Goal: Information Seeking & Learning: Check status

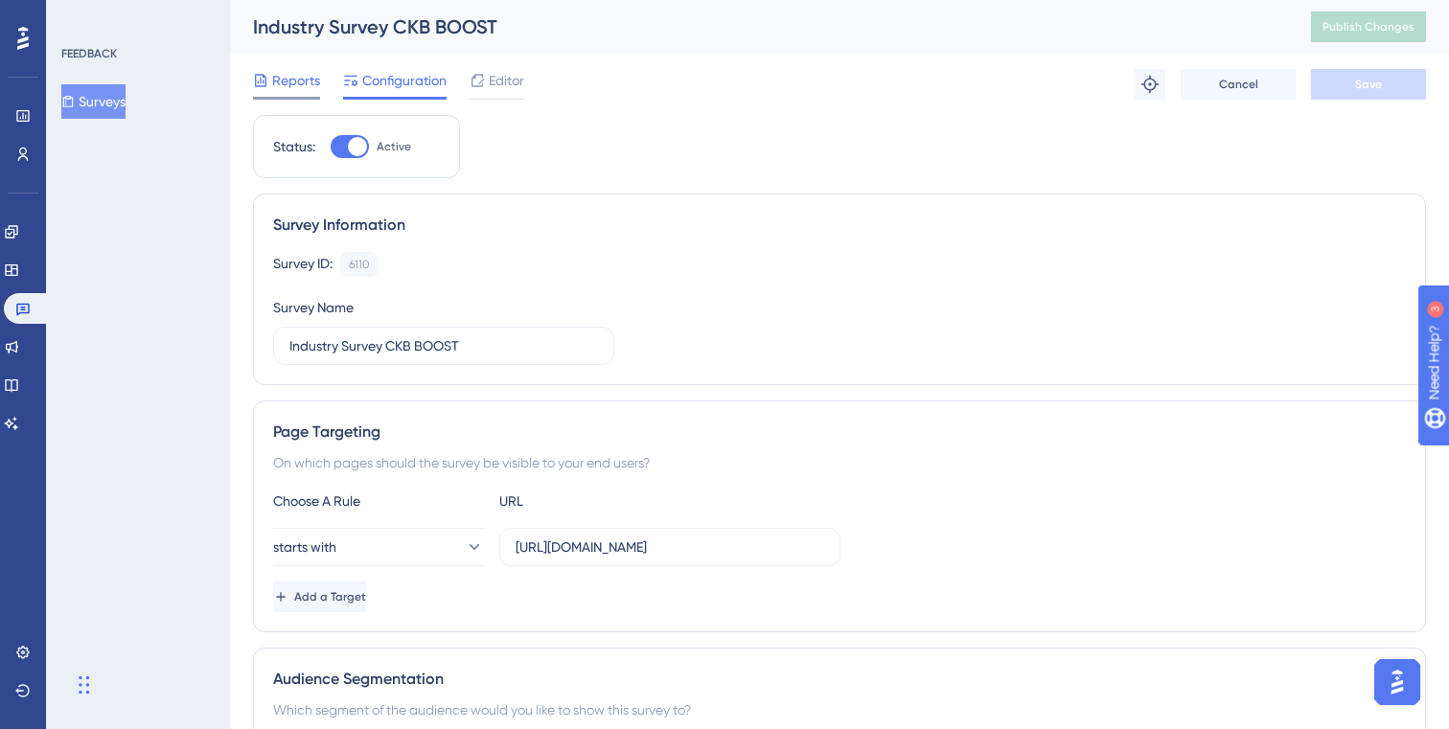
click at [279, 91] on span "Reports" at bounding box center [296, 80] width 48 height 23
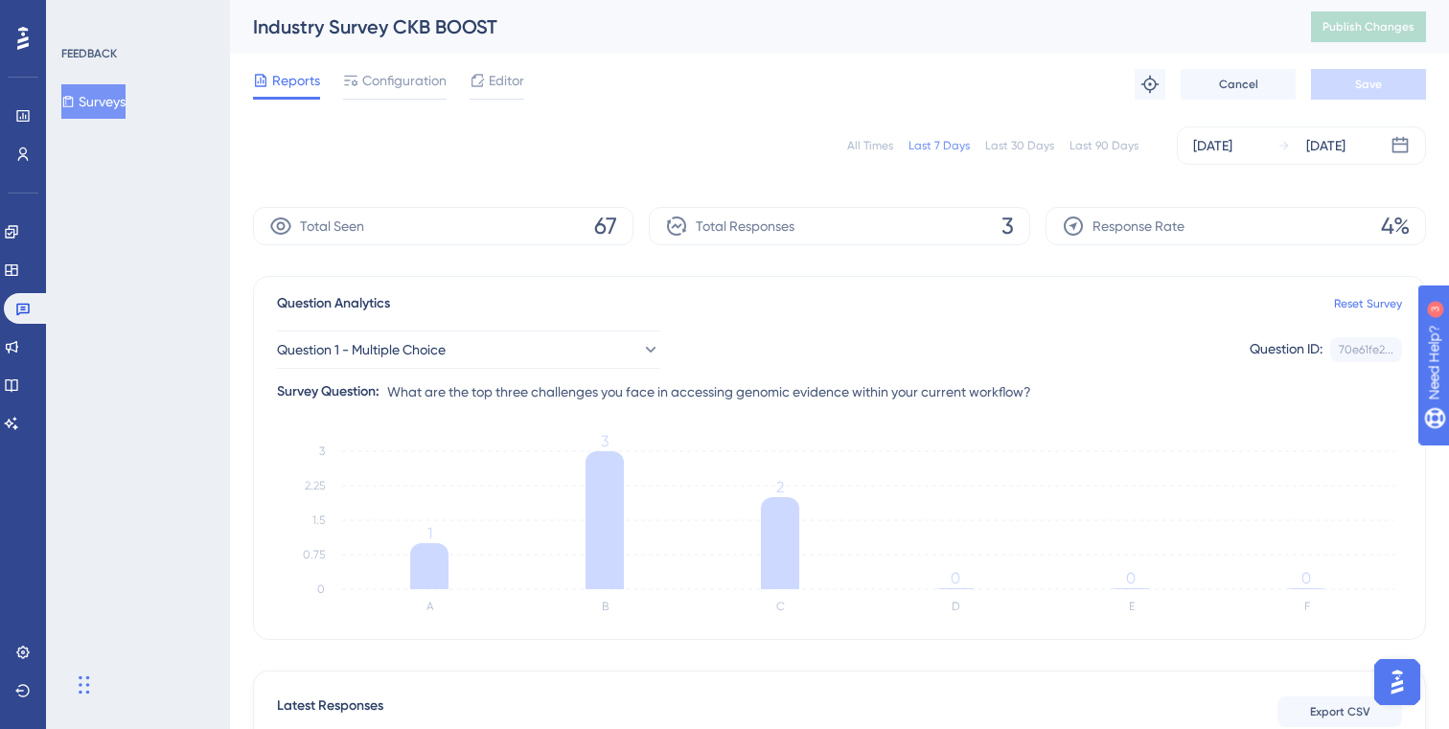
click at [85, 103] on button "Surveys" at bounding box center [93, 101] width 64 height 34
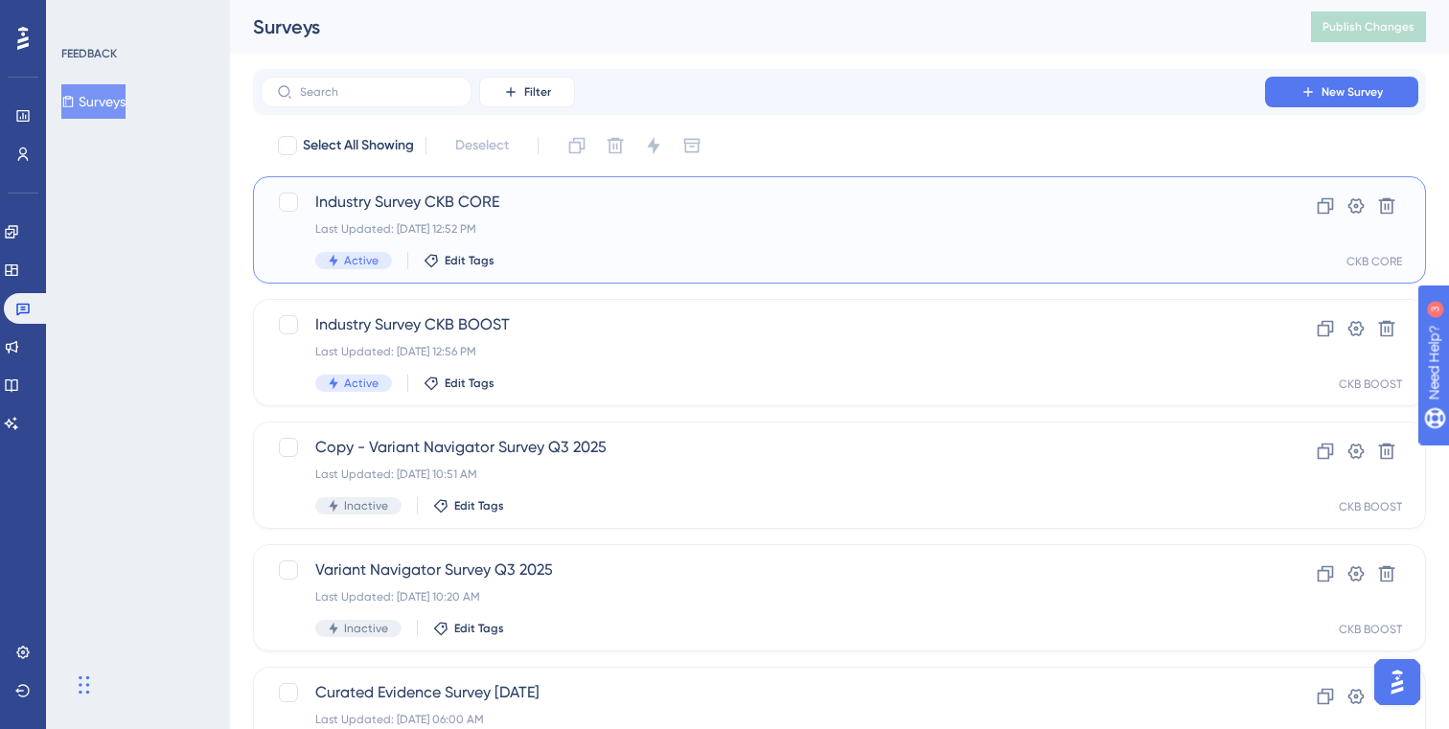
click at [665, 208] on span "Industry Survey CKB CORE" at bounding box center [762, 202] width 895 height 23
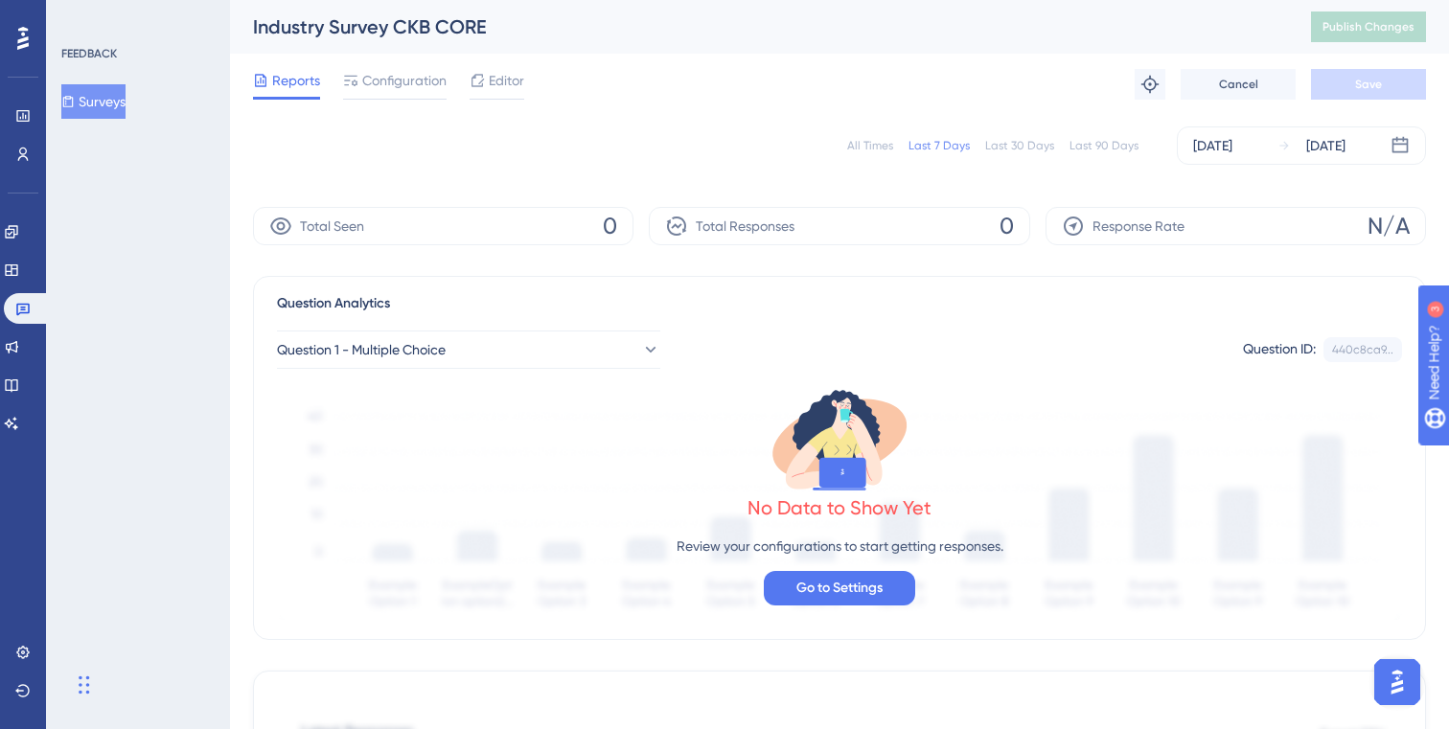
click at [867, 143] on div "All Times" at bounding box center [870, 145] width 46 height 15
click at [105, 98] on button "Surveys" at bounding box center [93, 101] width 64 height 34
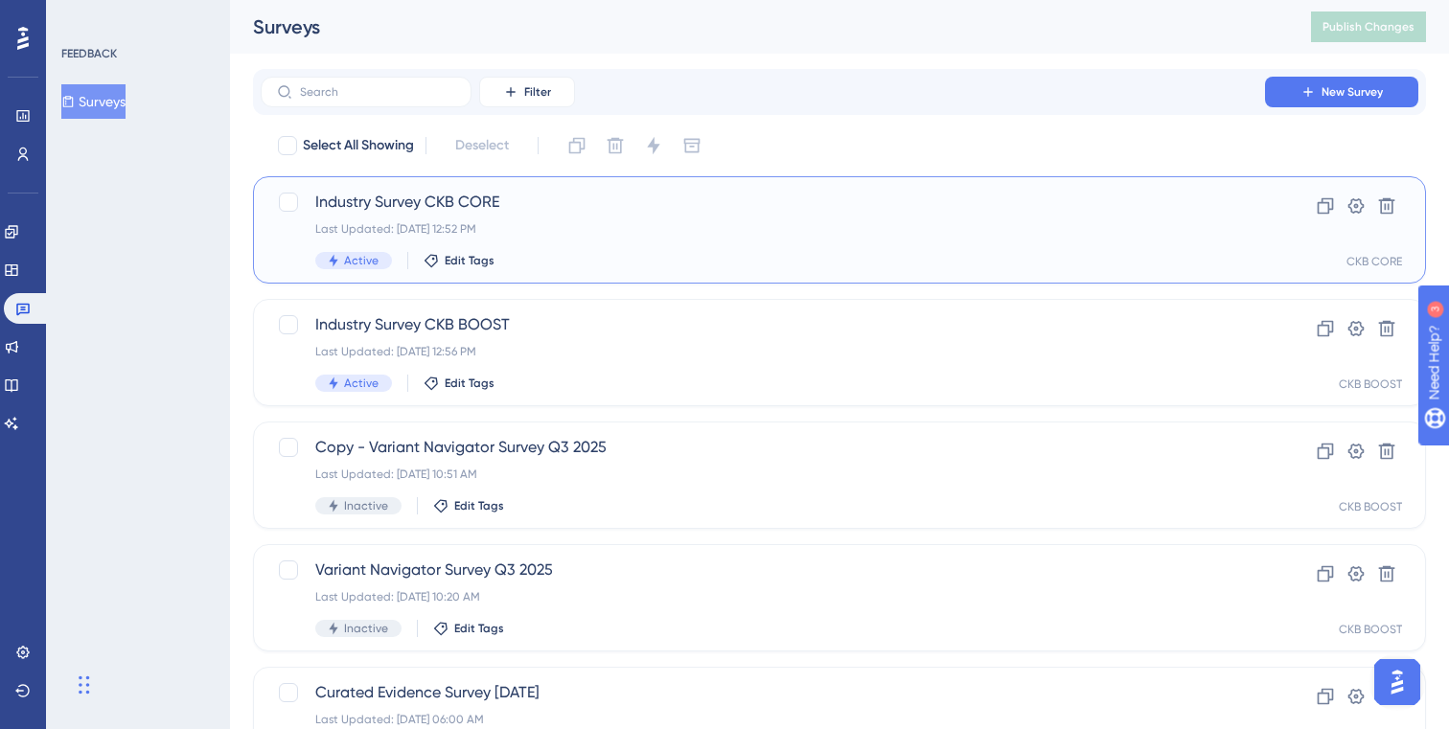
click at [401, 205] on span "Industry Survey CKB CORE" at bounding box center [762, 202] width 895 height 23
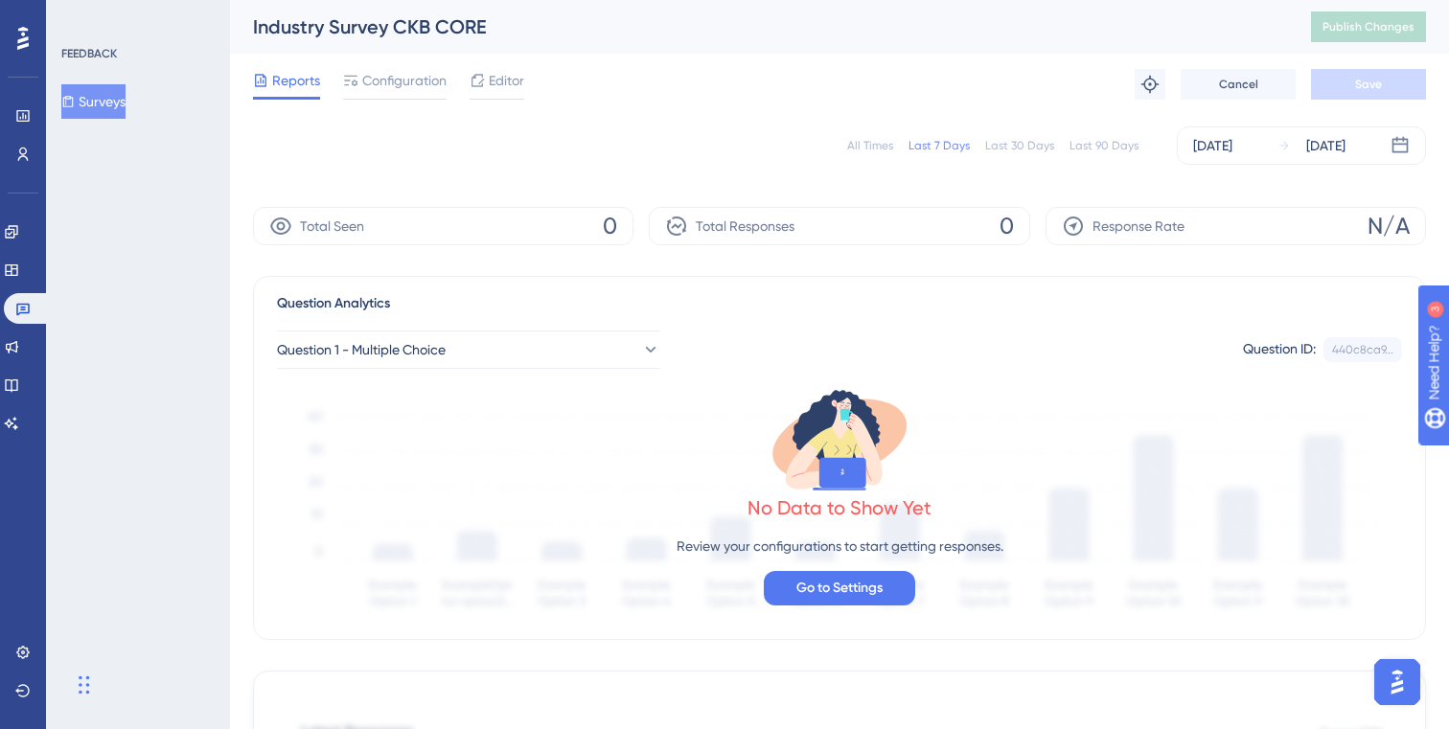
click at [75, 100] on icon at bounding box center [67, 101] width 13 height 13
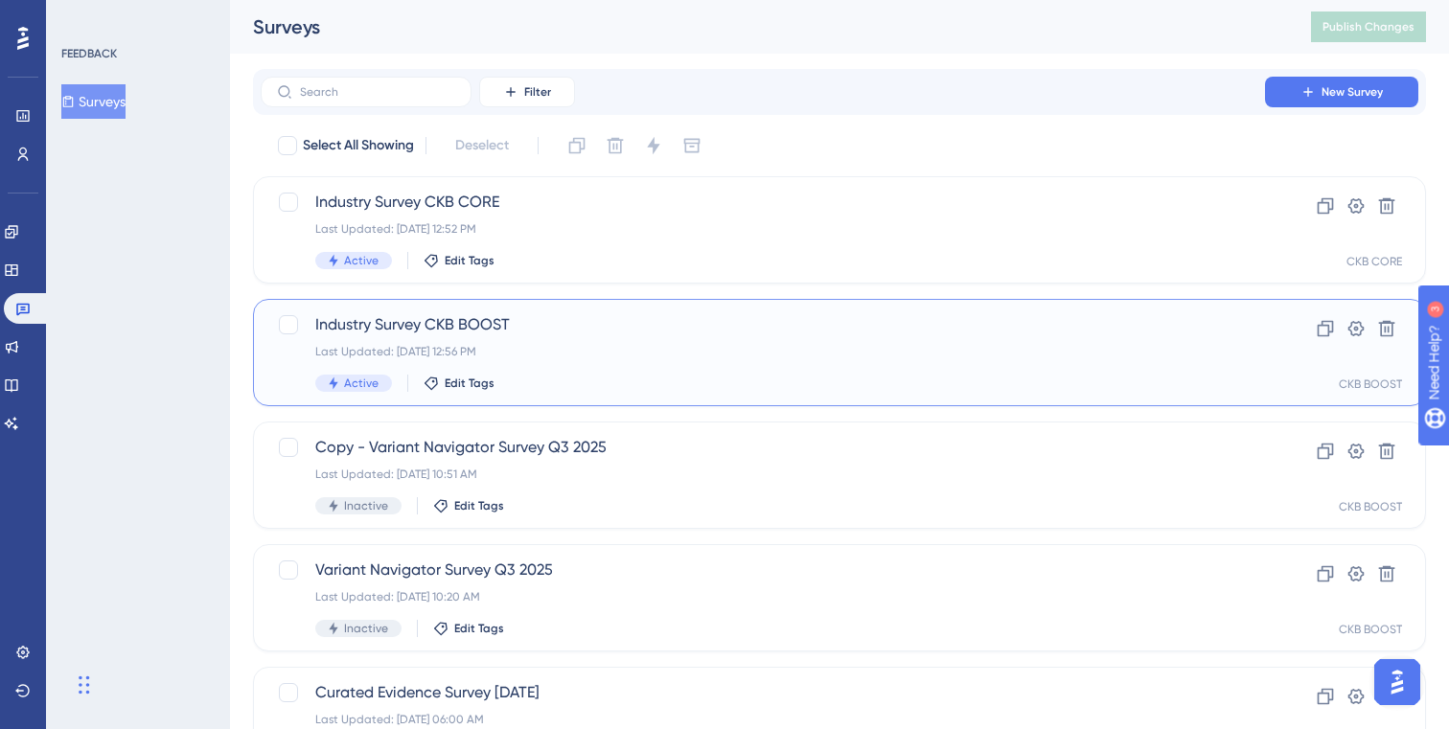
click at [374, 313] on span "Industry Survey CKB BOOST" at bounding box center [762, 324] width 895 height 23
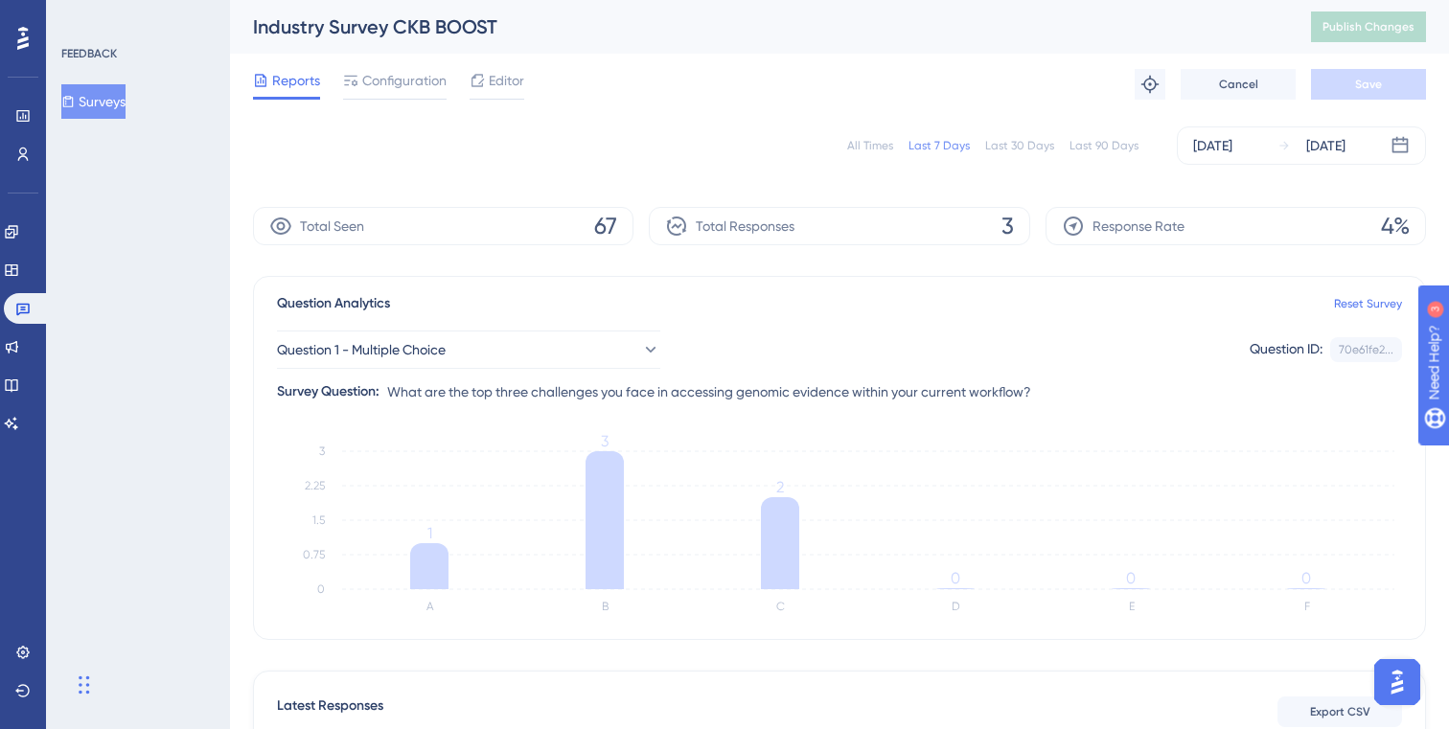
click at [885, 144] on div "All Times" at bounding box center [870, 145] width 46 height 15
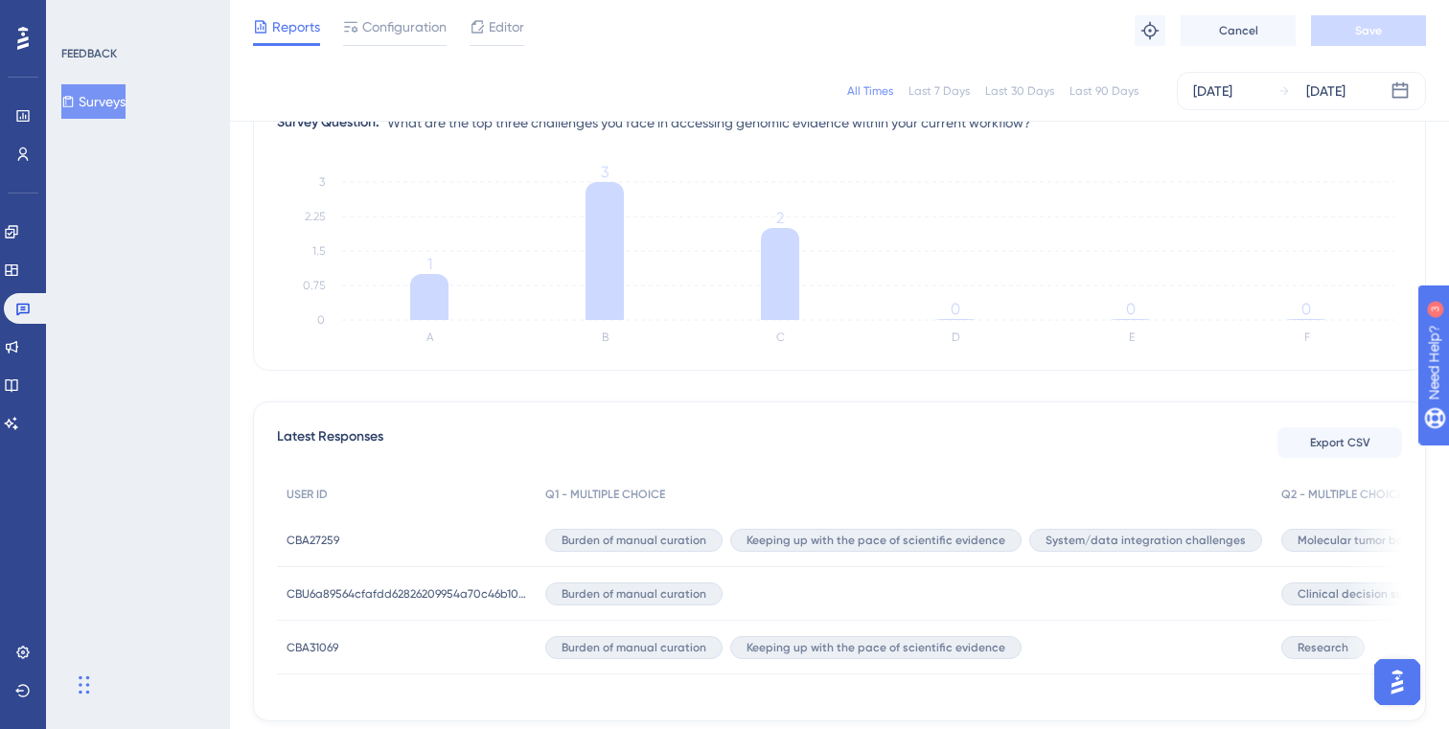
scroll to position [260, 0]
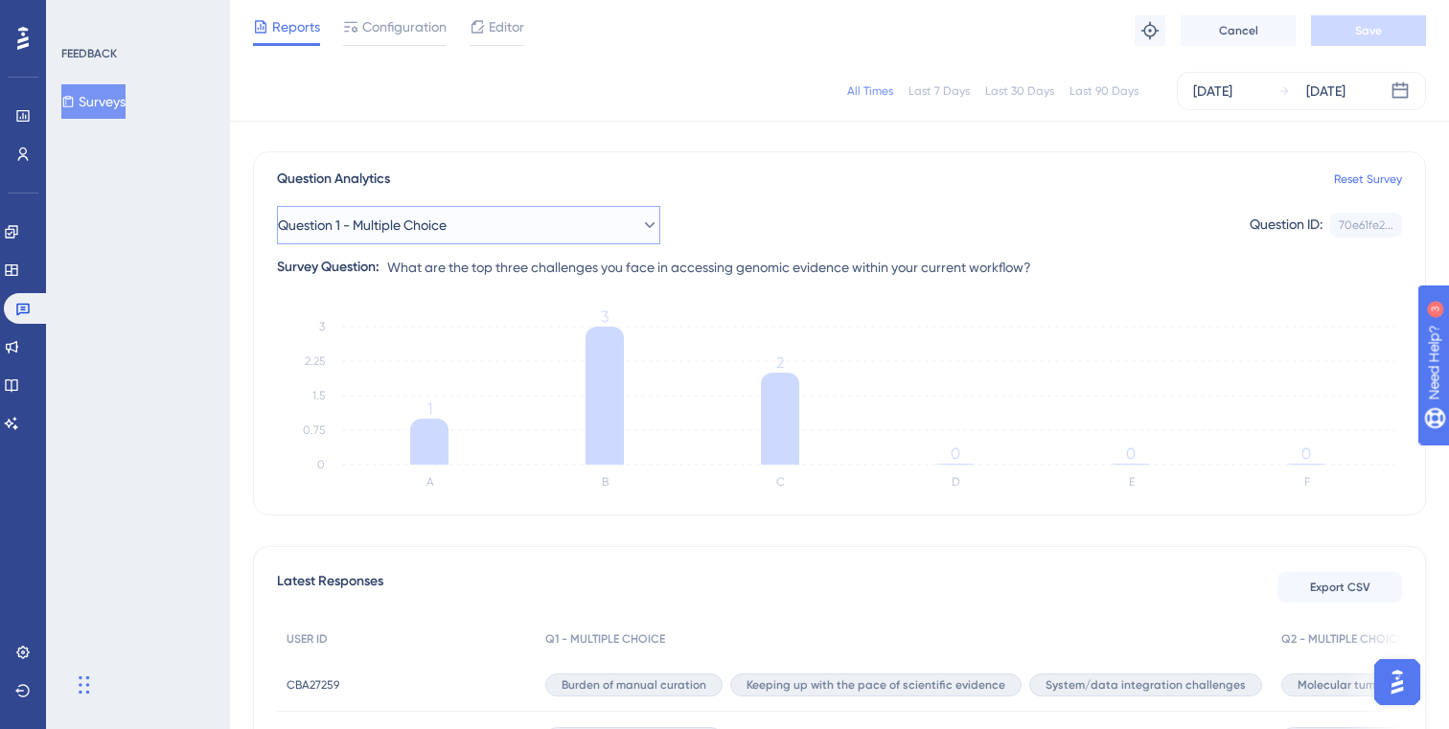
click at [640, 225] on icon at bounding box center [649, 225] width 19 height 19
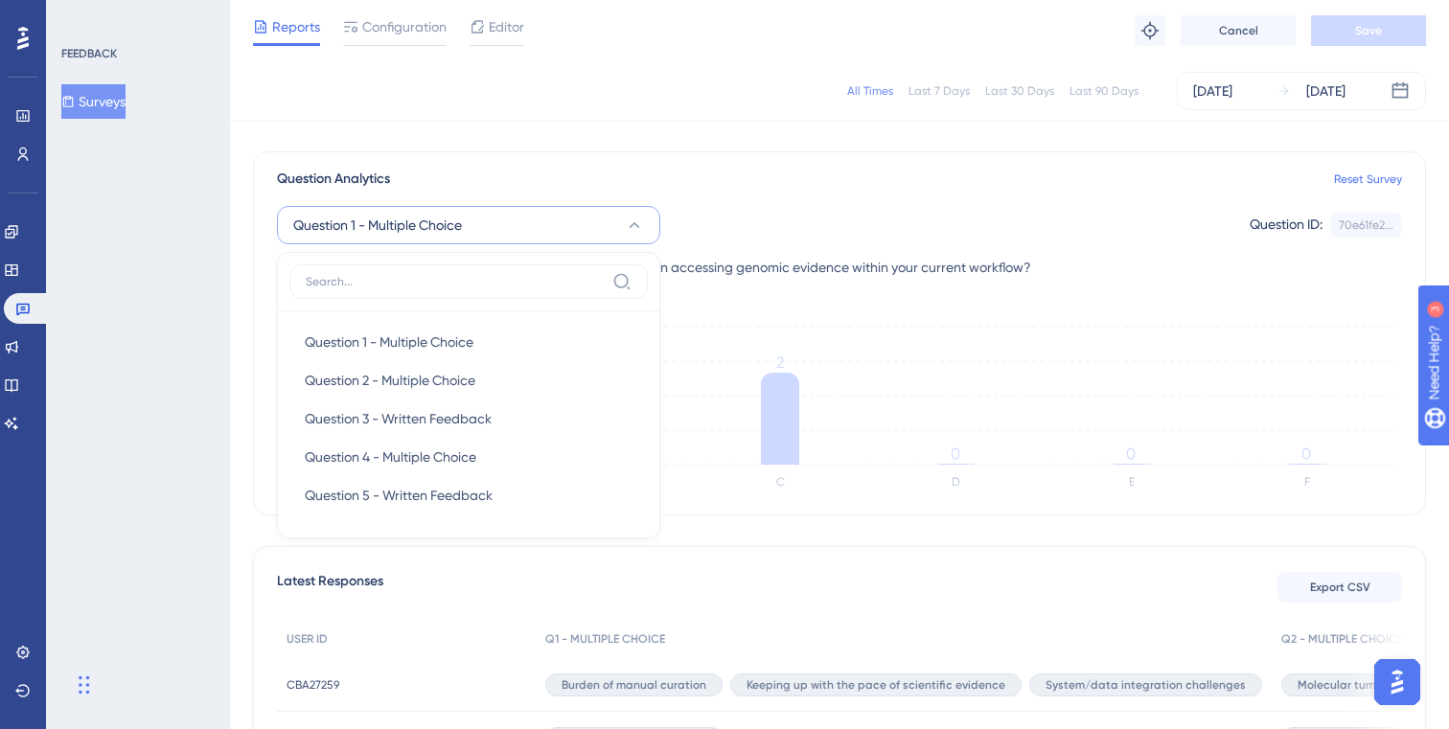
scroll to position [148, 0]
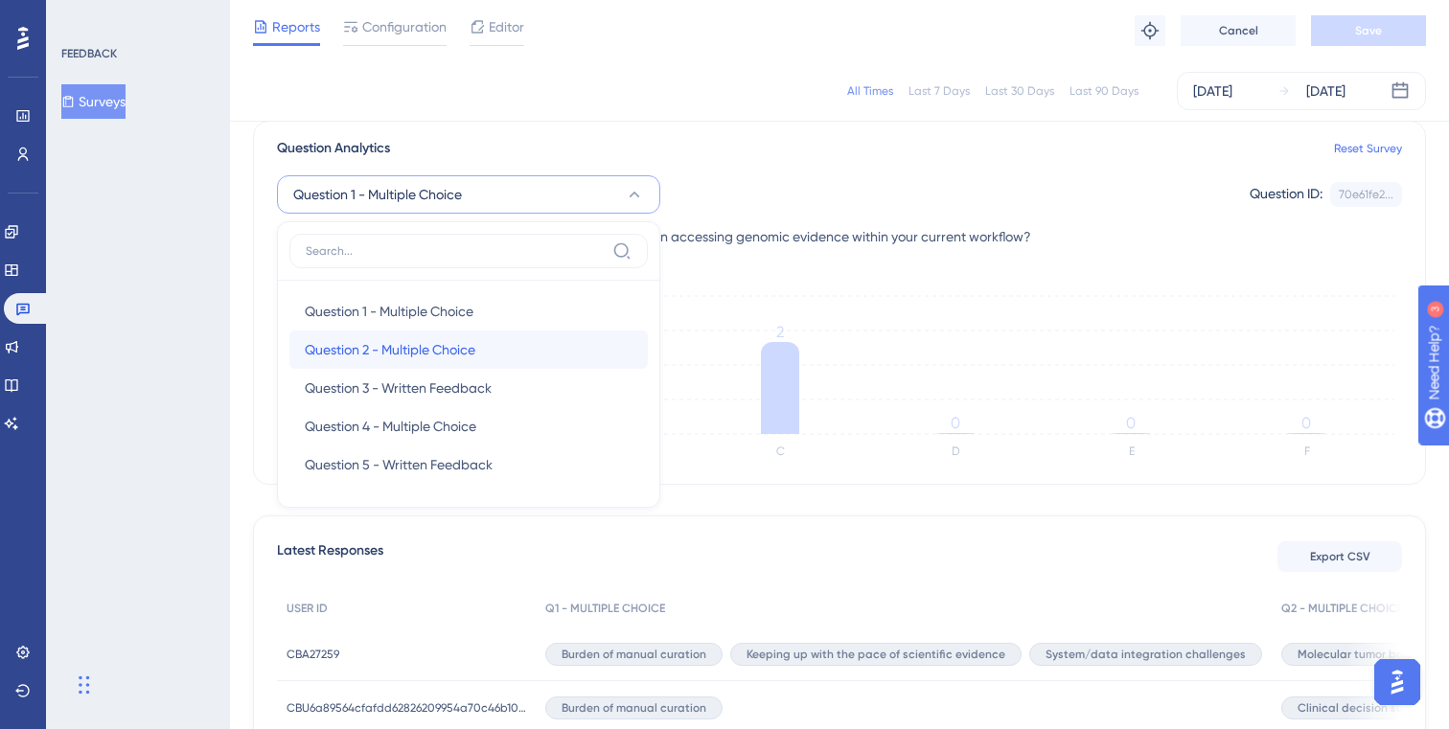
click at [470, 352] on span "Question 2 - Multiple Choice" at bounding box center [390, 349] width 171 height 23
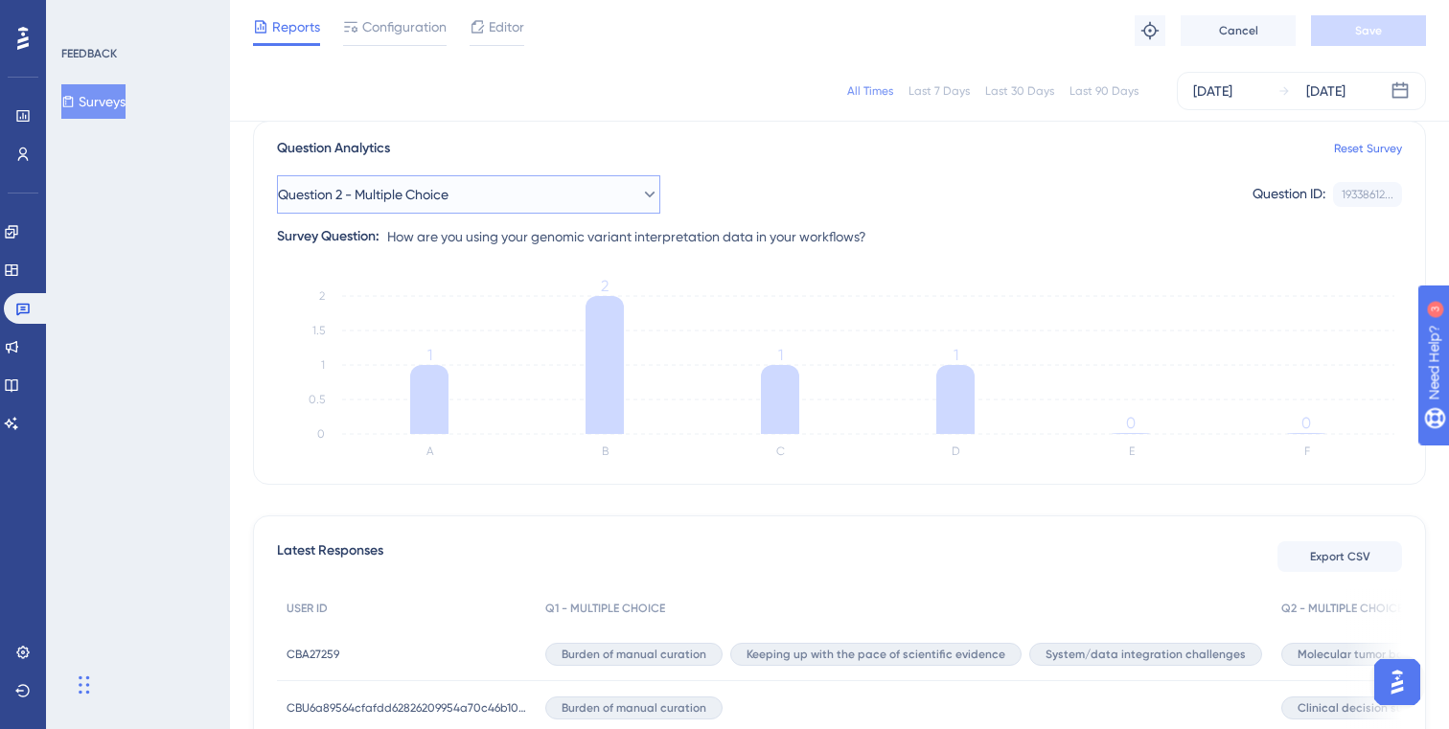
click at [640, 199] on icon at bounding box center [649, 194] width 19 height 19
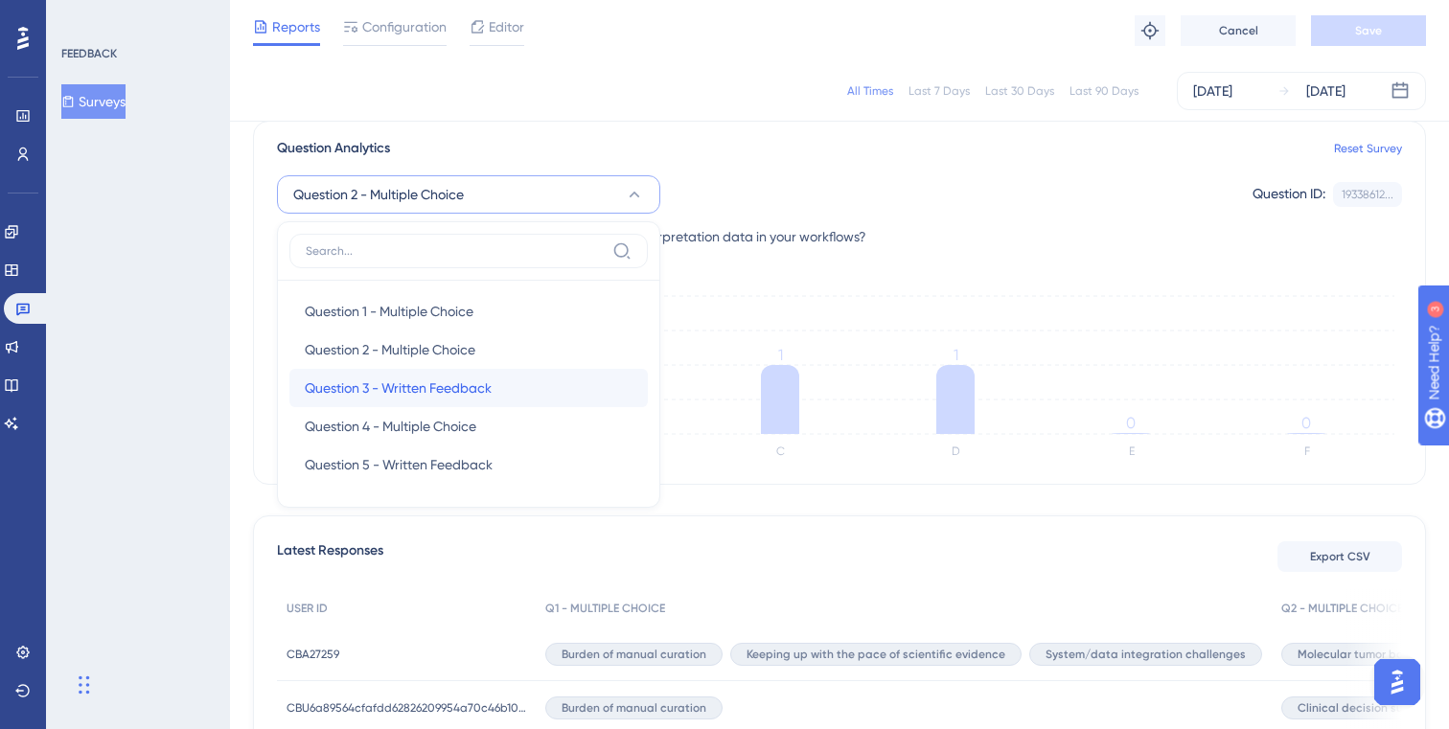
click at [501, 388] on div "Question 3 - Written Feedback Question 3 - Written Feedback" at bounding box center [469, 388] width 328 height 38
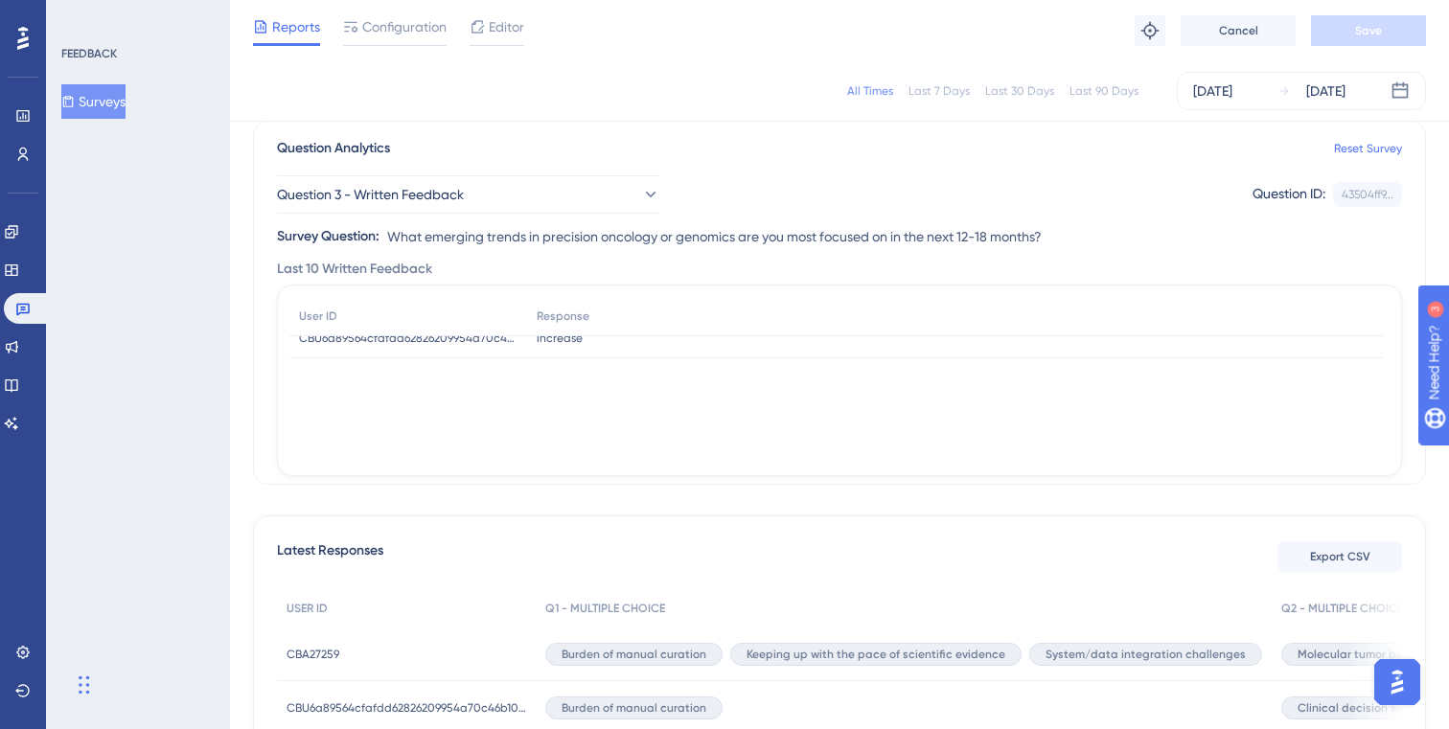
scroll to position [0, 0]
click at [645, 193] on icon at bounding box center [650, 195] width 11 height 6
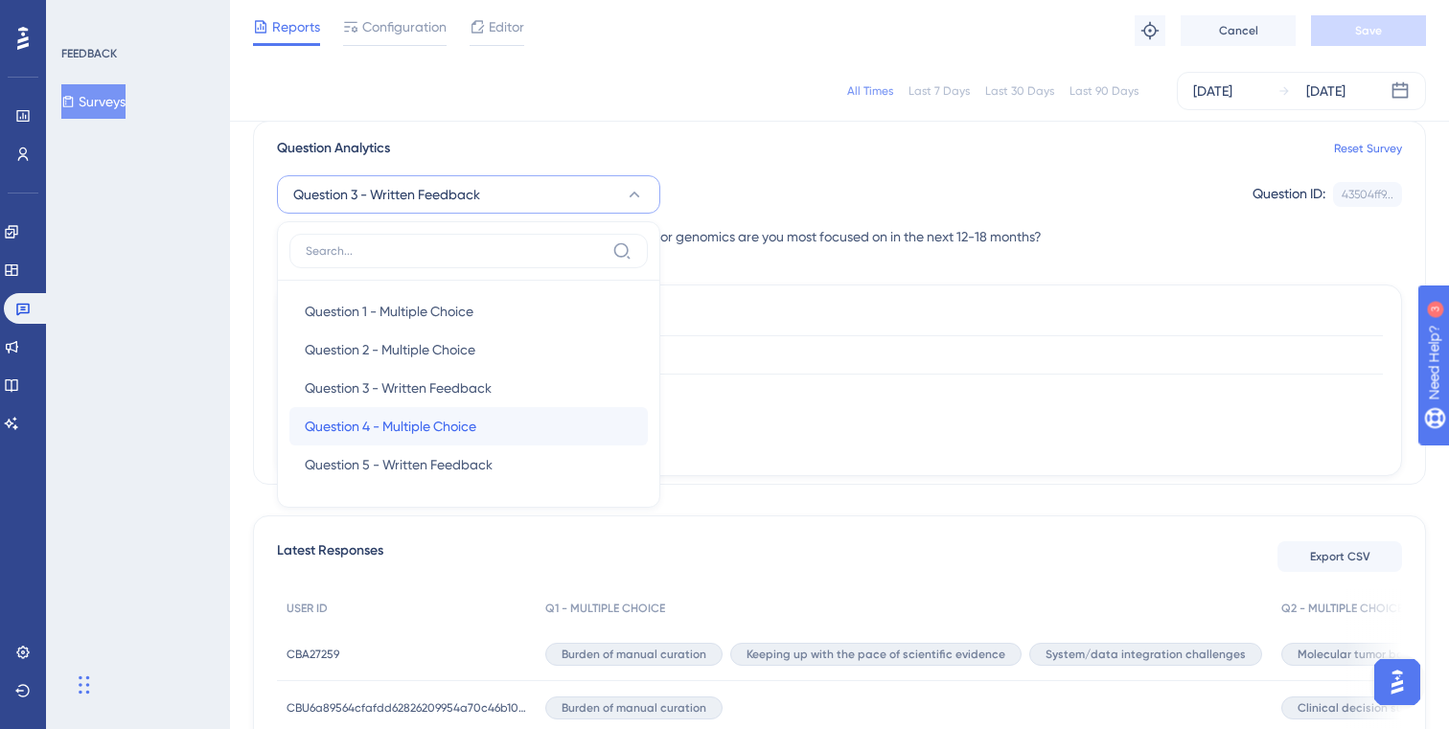
click at [461, 432] on span "Question 4 - Multiple Choice" at bounding box center [391, 426] width 172 height 23
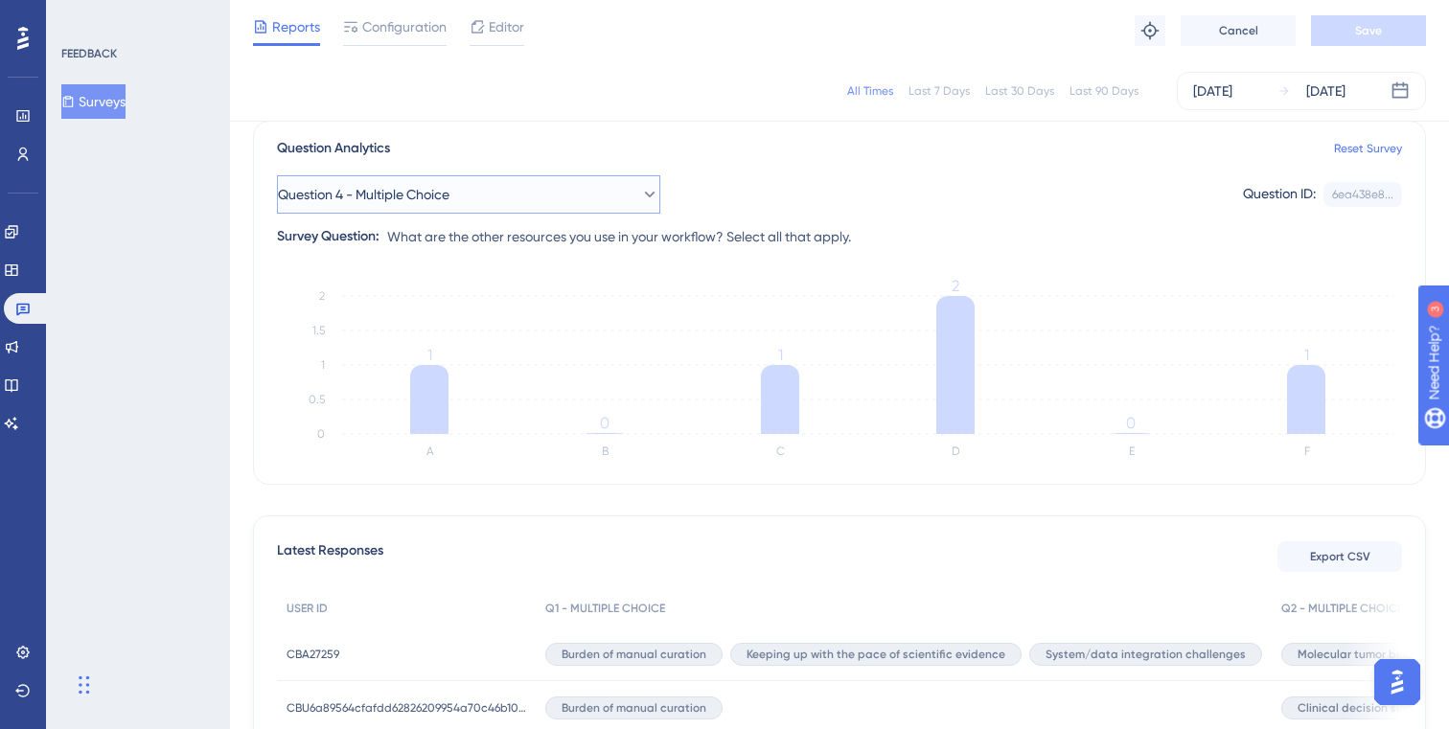
click at [530, 198] on button "Question 4 - Multiple Choice" at bounding box center [468, 194] width 383 height 38
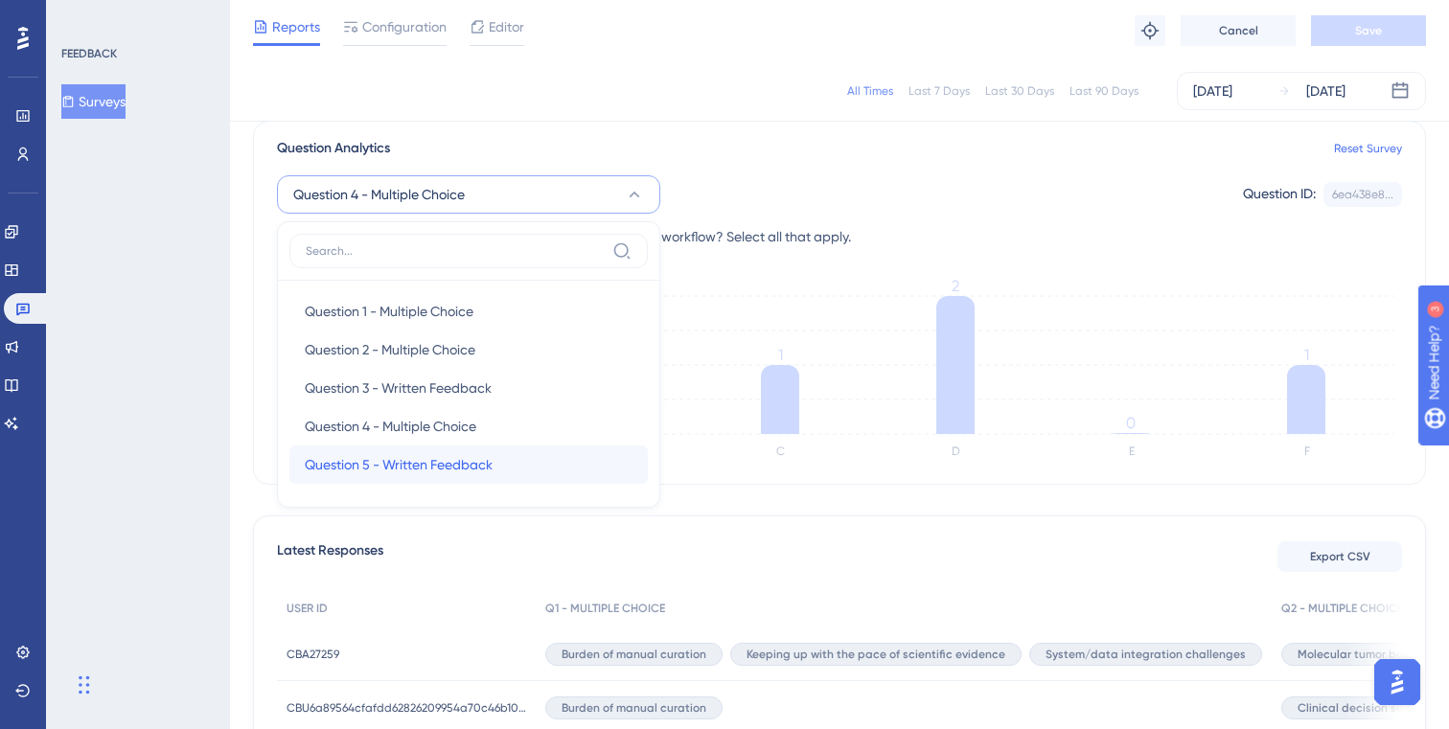
click at [476, 455] on span "Question 5 - Written Feedback" at bounding box center [399, 464] width 188 height 23
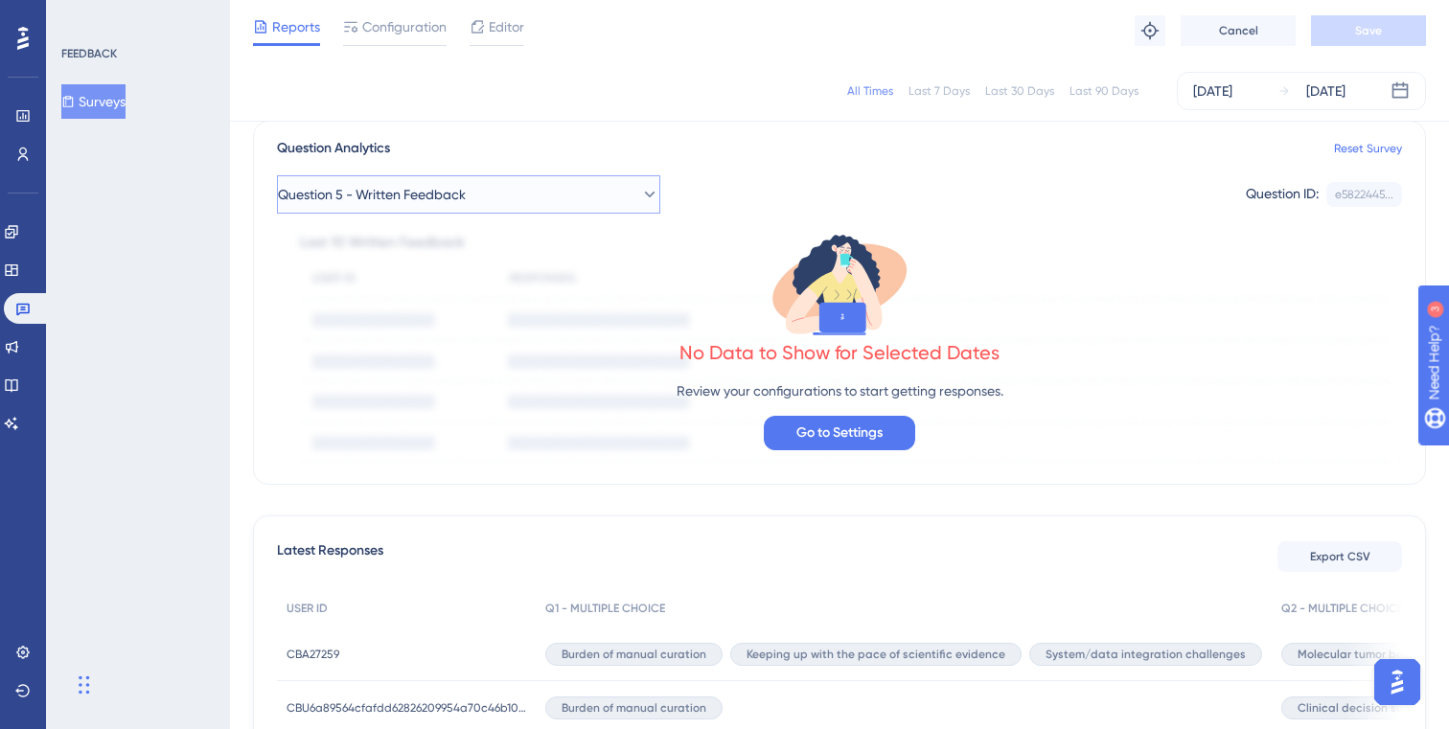
click at [598, 201] on button "Question 5 - Written Feedback" at bounding box center [468, 194] width 383 height 38
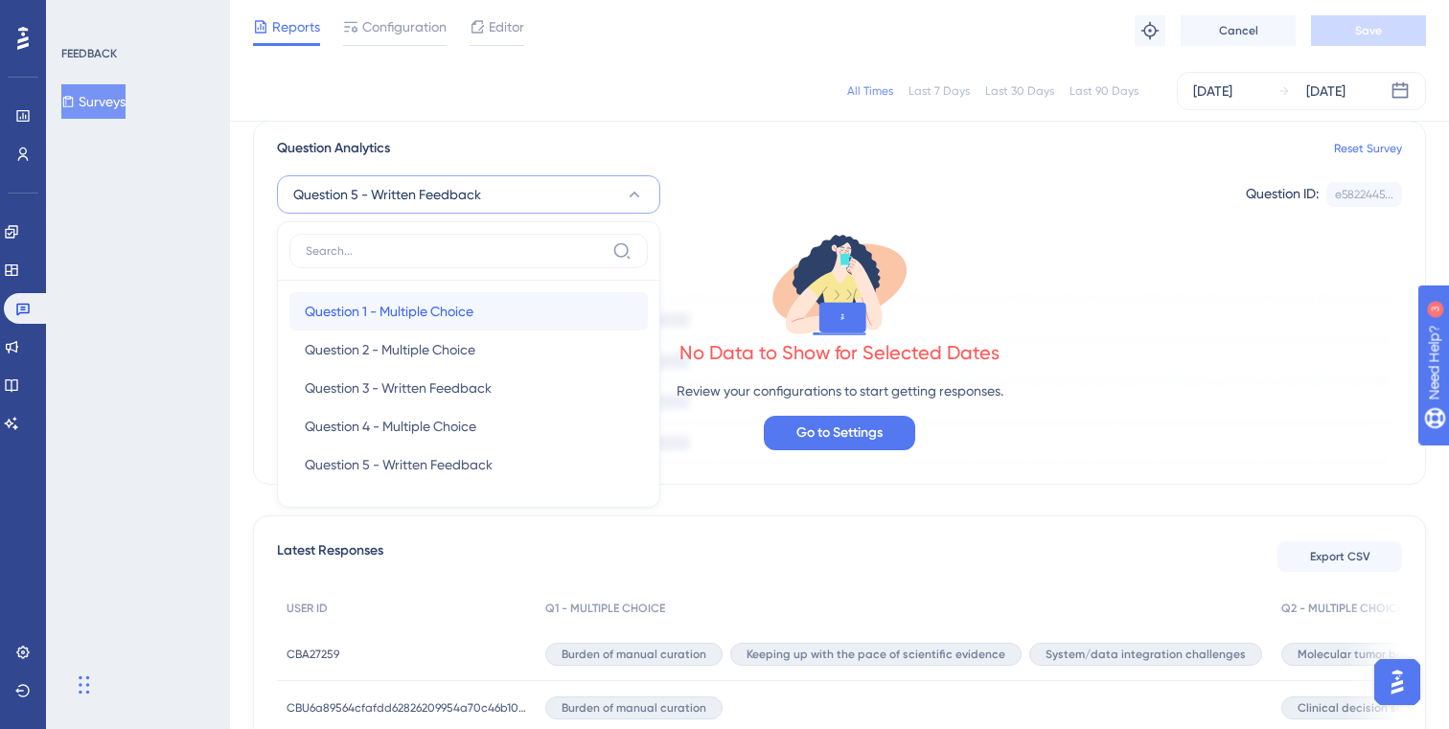
click at [408, 309] on span "Question 1 - Multiple Choice" at bounding box center [389, 311] width 169 height 23
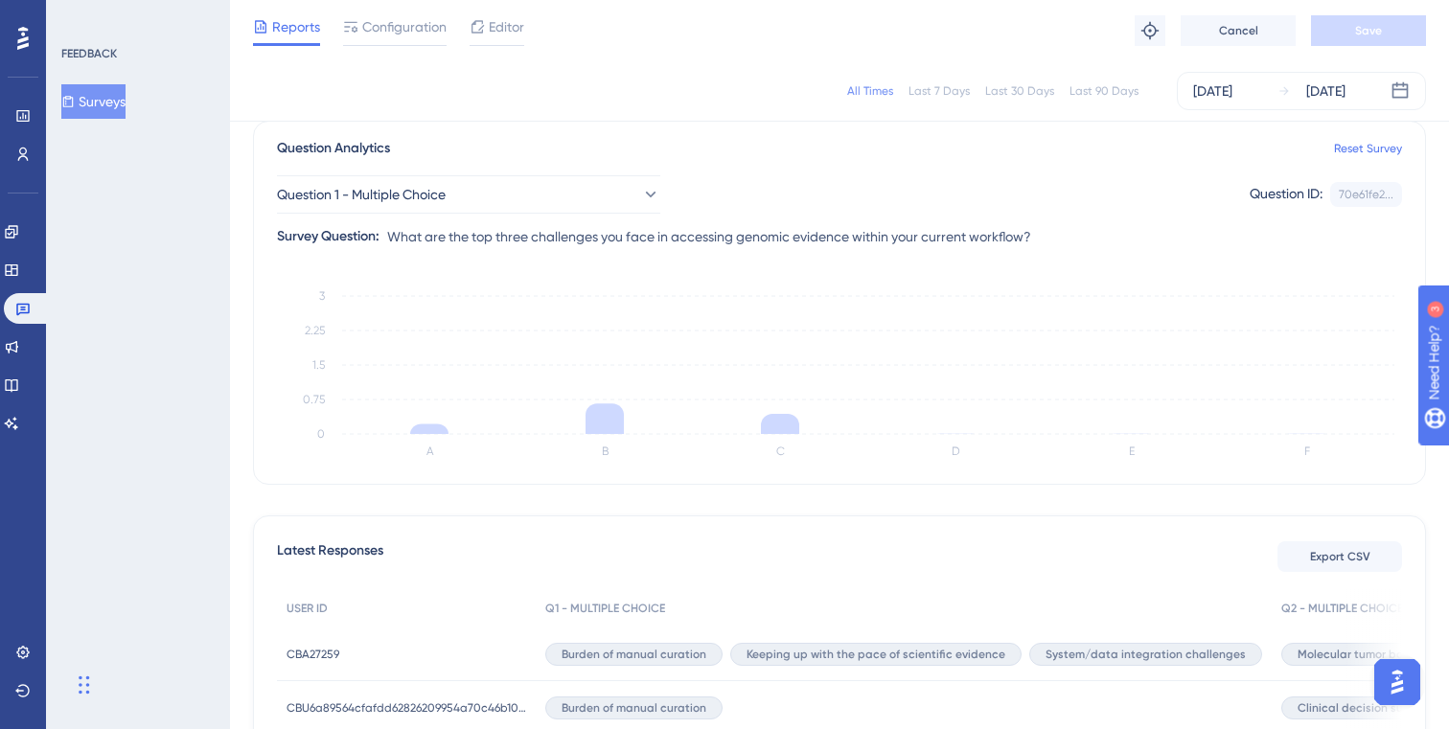
click at [181, 315] on div "FEEDBACK Surveys" at bounding box center [138, 364] width 184 height 729
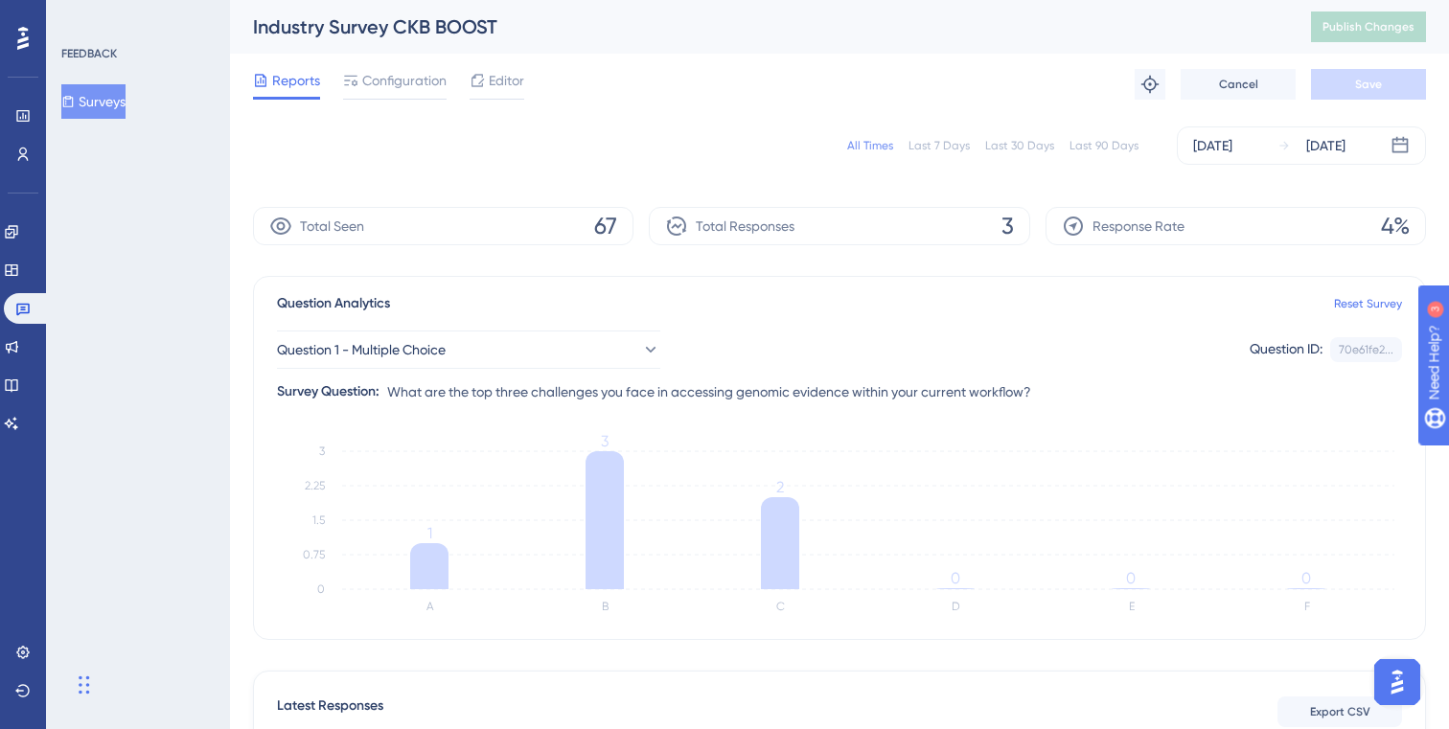
click at [141, 392] on div "FEEDBACK Surveys" at bounding box center [138, 364] width 184 height 729
click at [870, 141] on div "All Times" at bounding box center [870, 145] width 46 height 15
click at [116, 97] on button "Surveys" at bounding box center [93, 101] width 64 height 34
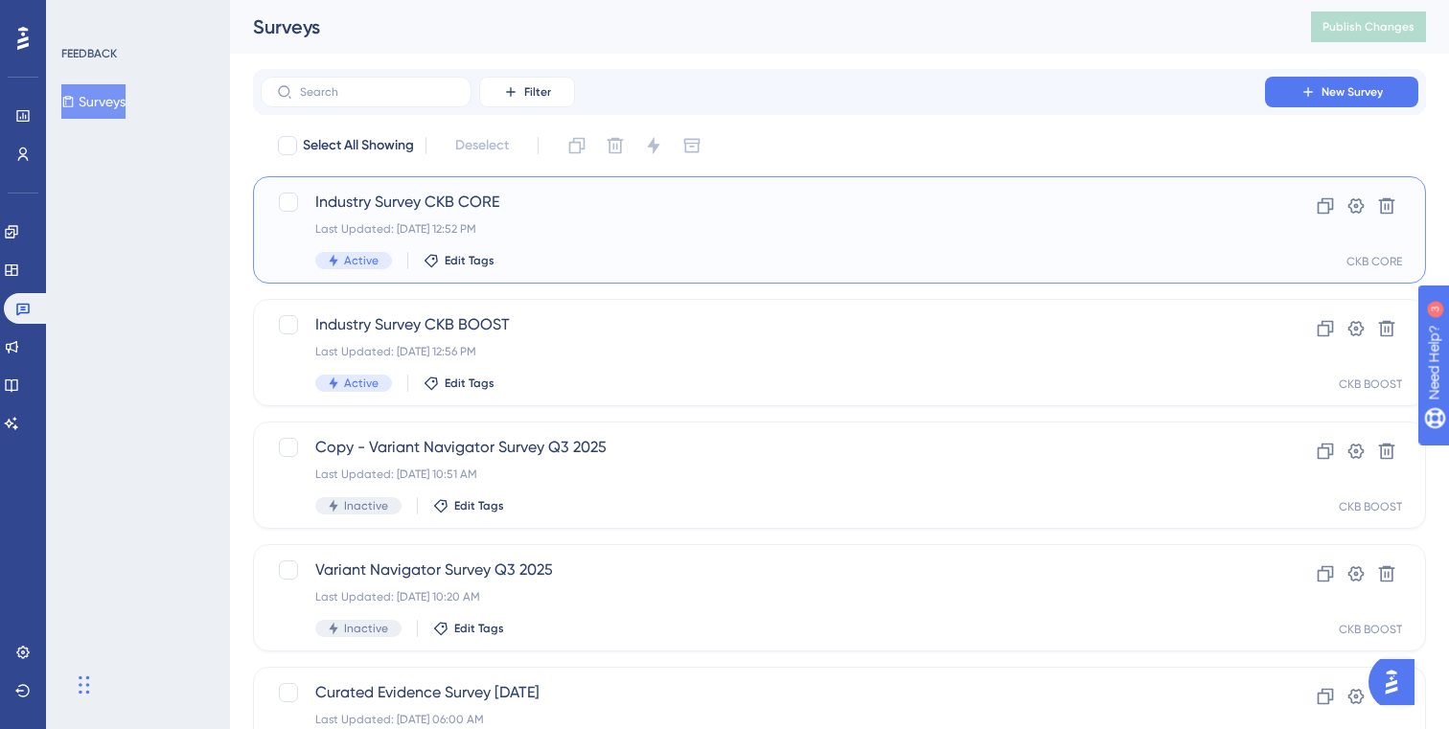
click at [572, 216] on div "Industry Survey CKB CORE Last Updated: [DATE] 12:52 PM Active Edit Tags" at bounding box center [762, 230] width 895 height 79
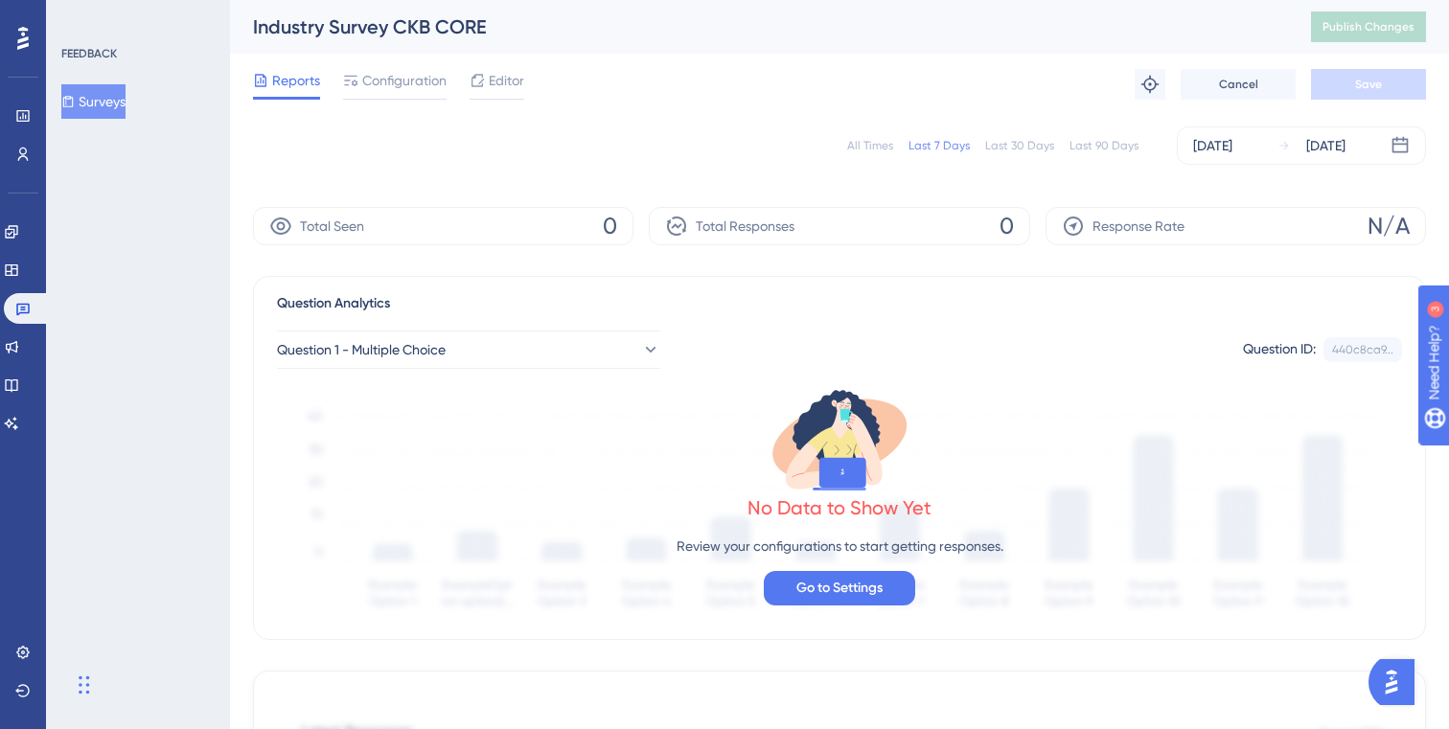
drag, startPoint x: 898, startPoint y: 140, endPoint x: 878, endPoint y: 147, distance: 21.2
click at [896, 141] on div "All Times Last 7 Days Last 30 Days Last 90 Days" at bounding box center [992, 145] width 291 height 15
click at [878, 147] on div "All Times" at bounding box center [870, 145] width 46 height 15
click at [110, 97] on button "Surveys" at bounding box center [93, 101] width 64 height 34
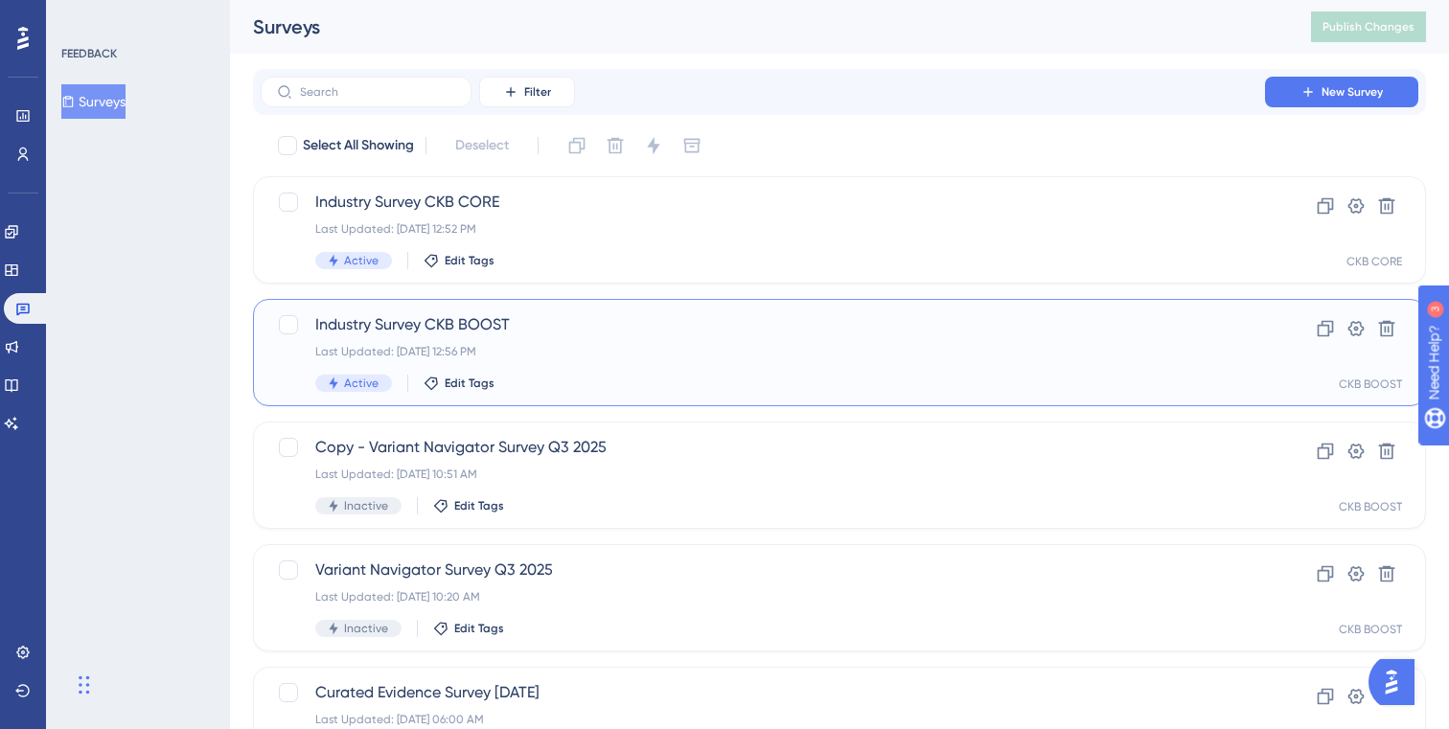
click at [698, 351] on div "Last Updated: [DATE] 12:56 PM" at bounding box center [762, 351] width 895 height 15
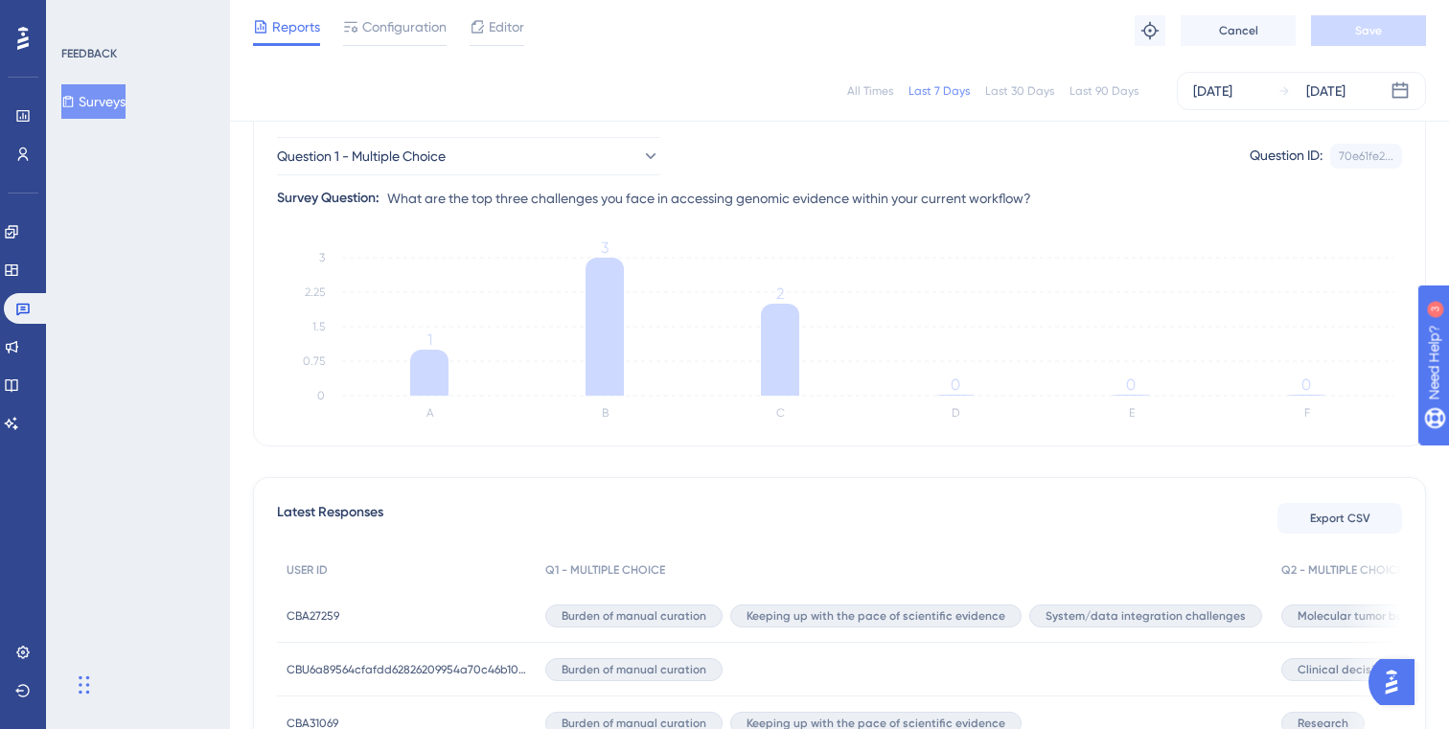
scroll to position [360, 0]
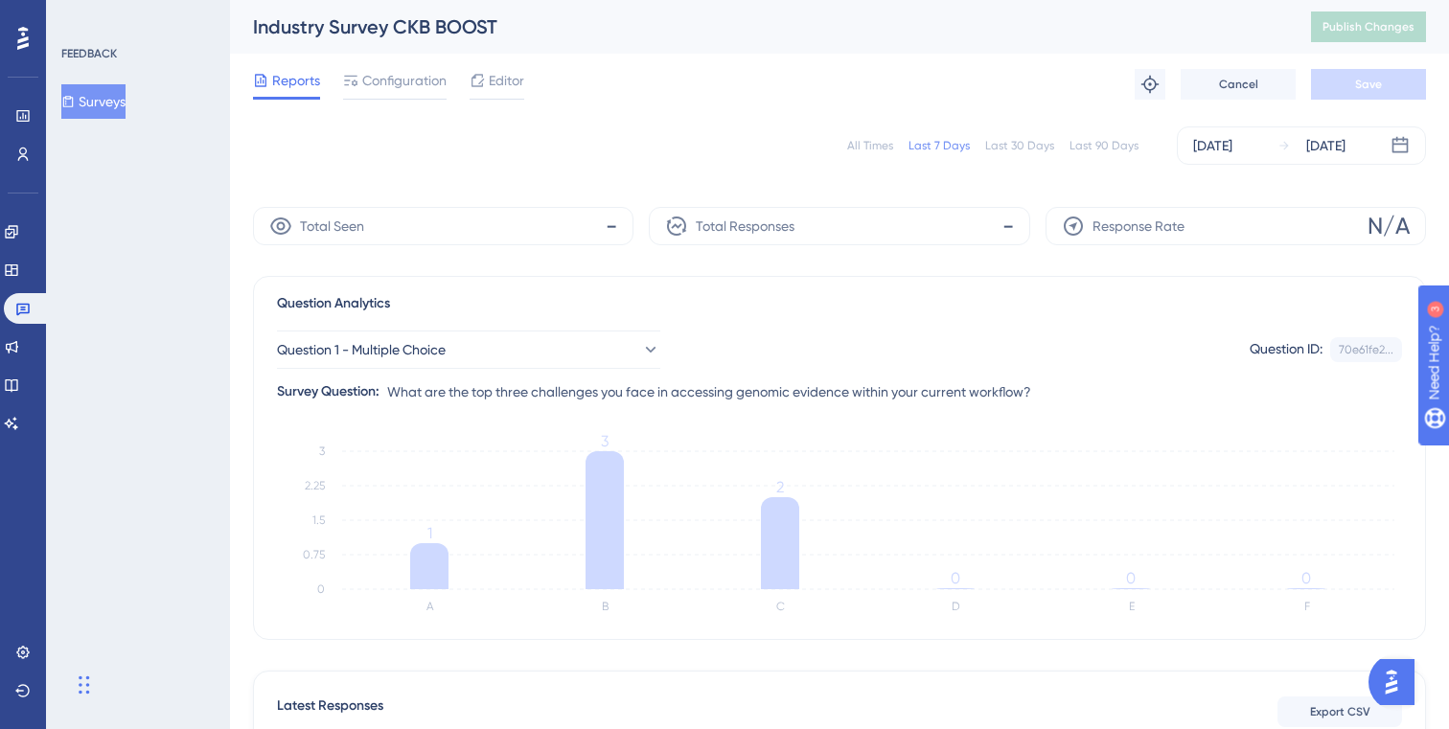
click at [885, 140] on div "All Times" at bounding box center [870, 145] width 46 height 15
click at [404, 38] on div "Industry Survey CKB BOOST" at bounding box center [758, 26] width 1010 height 27
click at [860, 138] on div "All Times" at bounding box center [870, 145] width 46 height 15
click at [379, 230] on div "Total Seen -" at bounding box center [443, 226] width 380 height 38
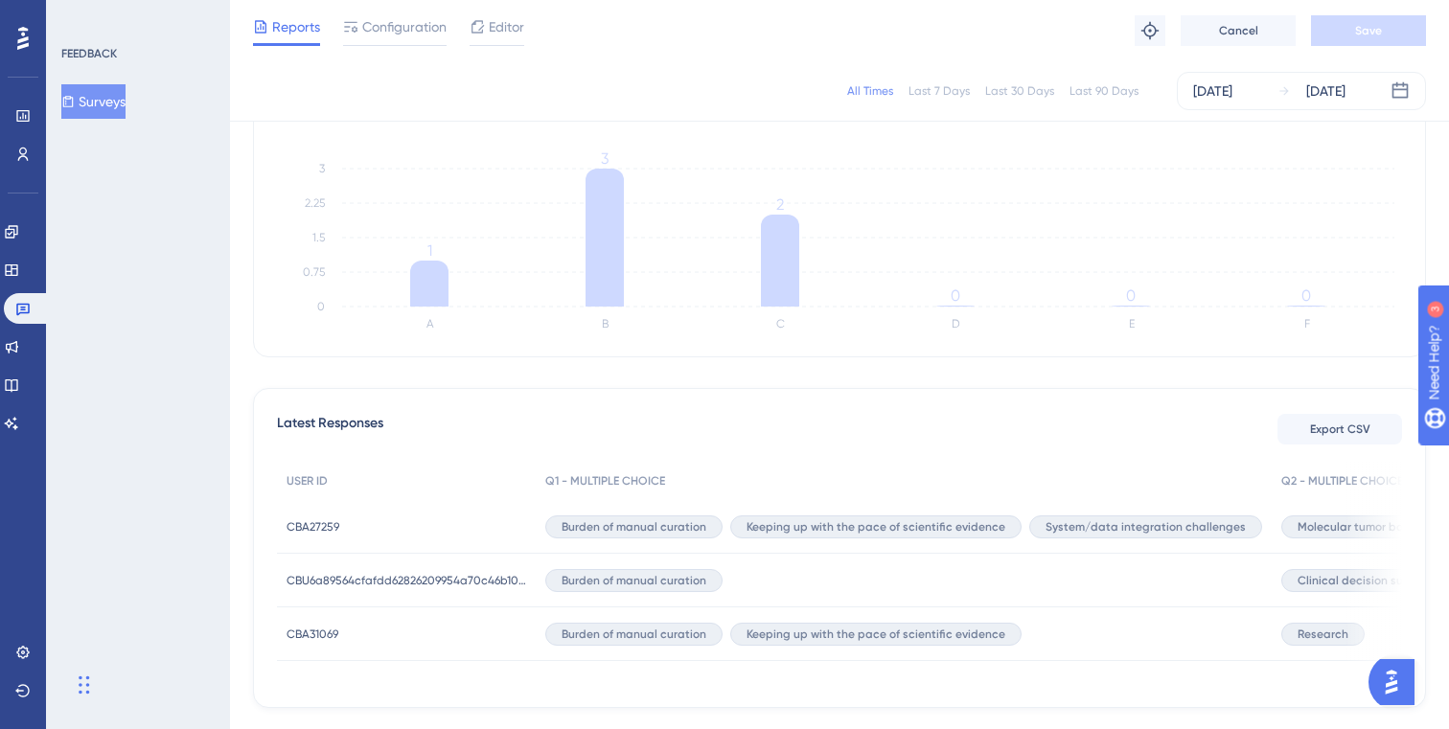
scroll to position [360, 0]
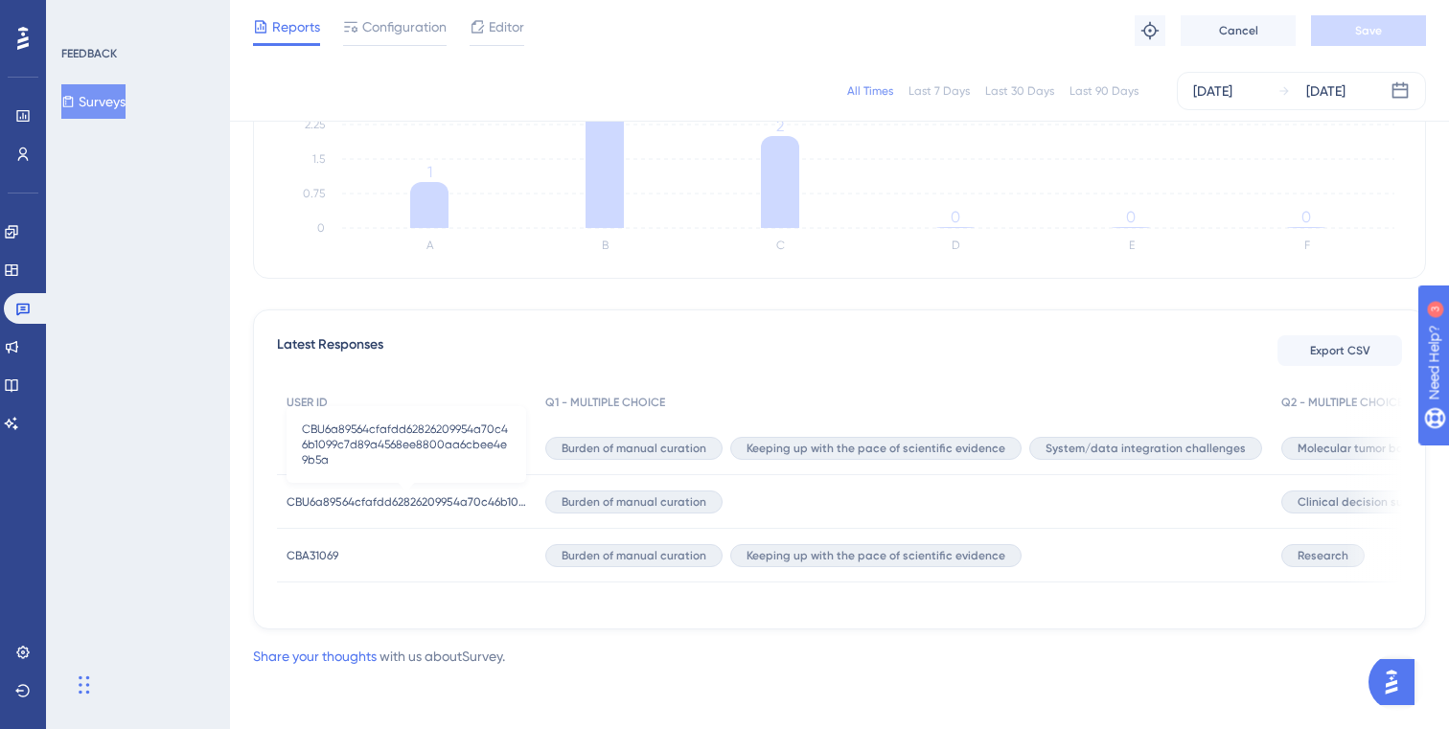
click at [342, 494] on span "CBU6a89564cfafdd62826209954a70c46b1099c7d89a4568ee8800aa6cbee4e9b5a" at bounding box center [406, 501] width 240 height 15
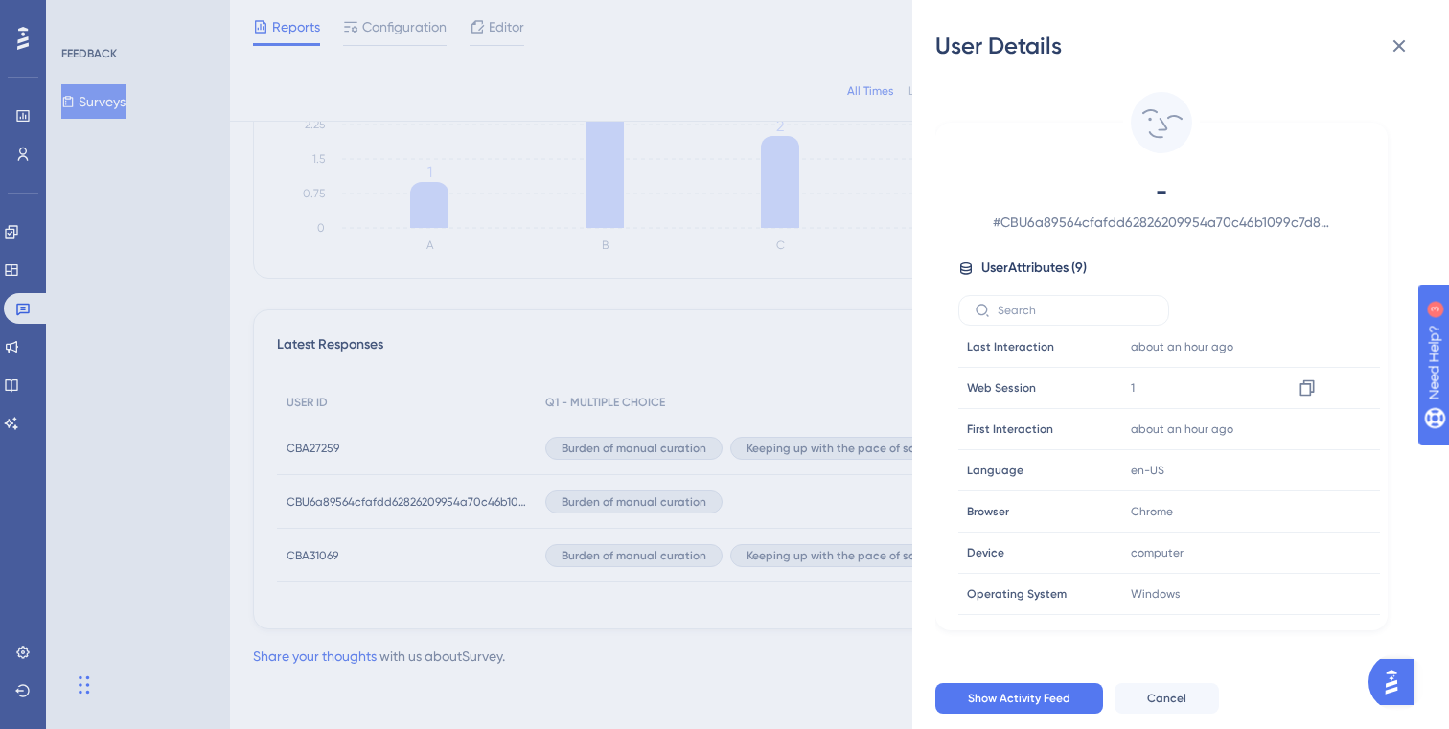
scroll to position [0, 0]
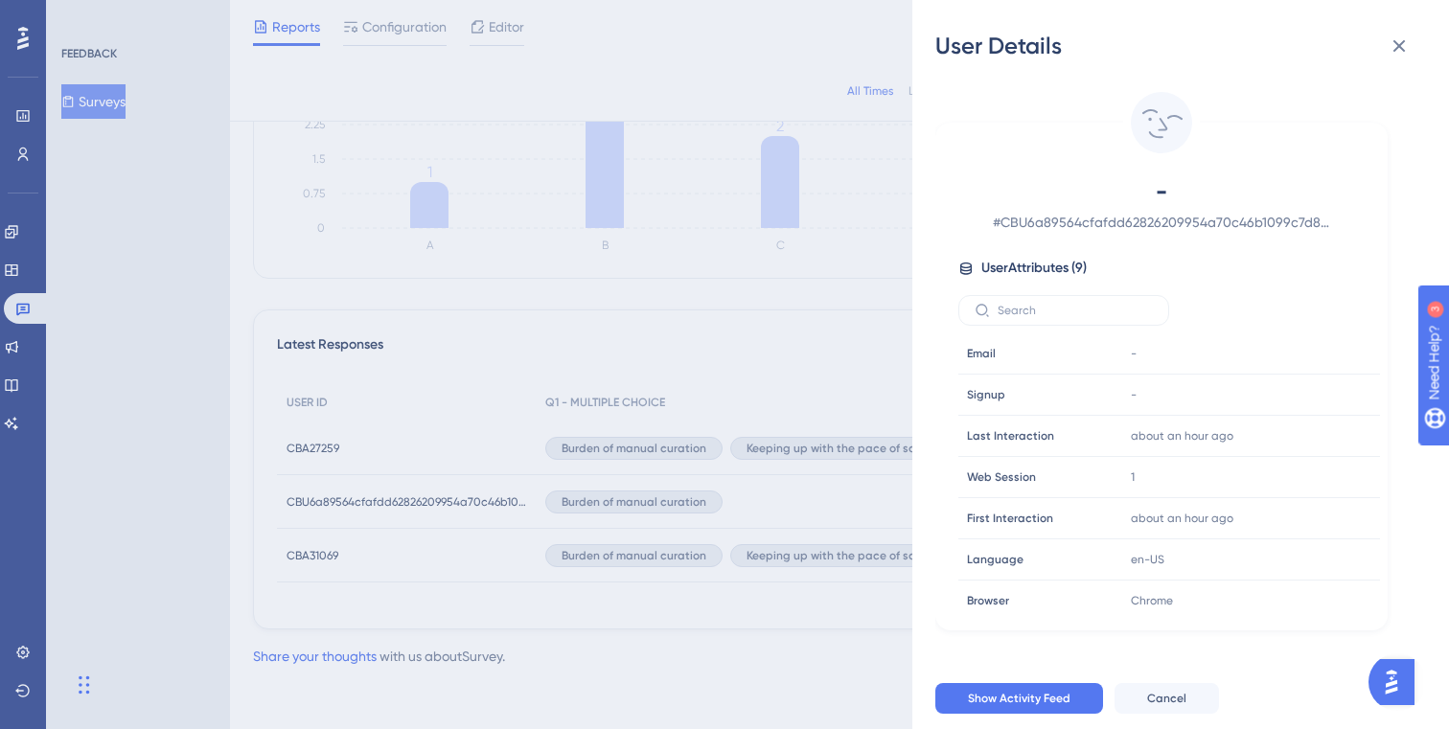
drag, startPoint x: 1002, startPoint y: 222, endPoint x: 1286, endPoint y: 192, distance: 285.3
click at [1286, 192] on div "- # CBU6a89564cfafdd62826209954a70c46b1099c7d89a4568ee8800aa6cbee4e9b5a" at bounding box center [1161, 204] width 406 height 57
click at [1231, 311] on div at bounding box center [1161, 310] width 406 height 31
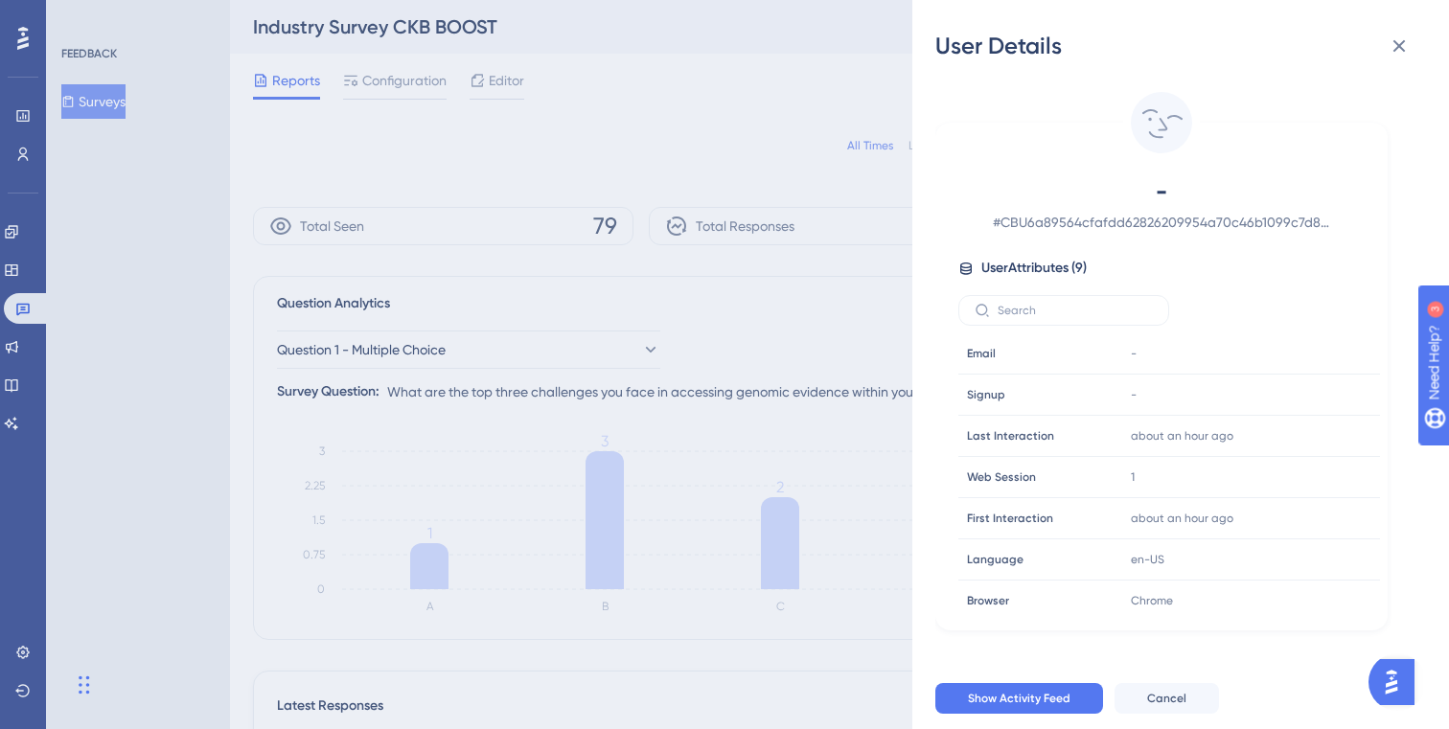
scroll to position [14, 0]
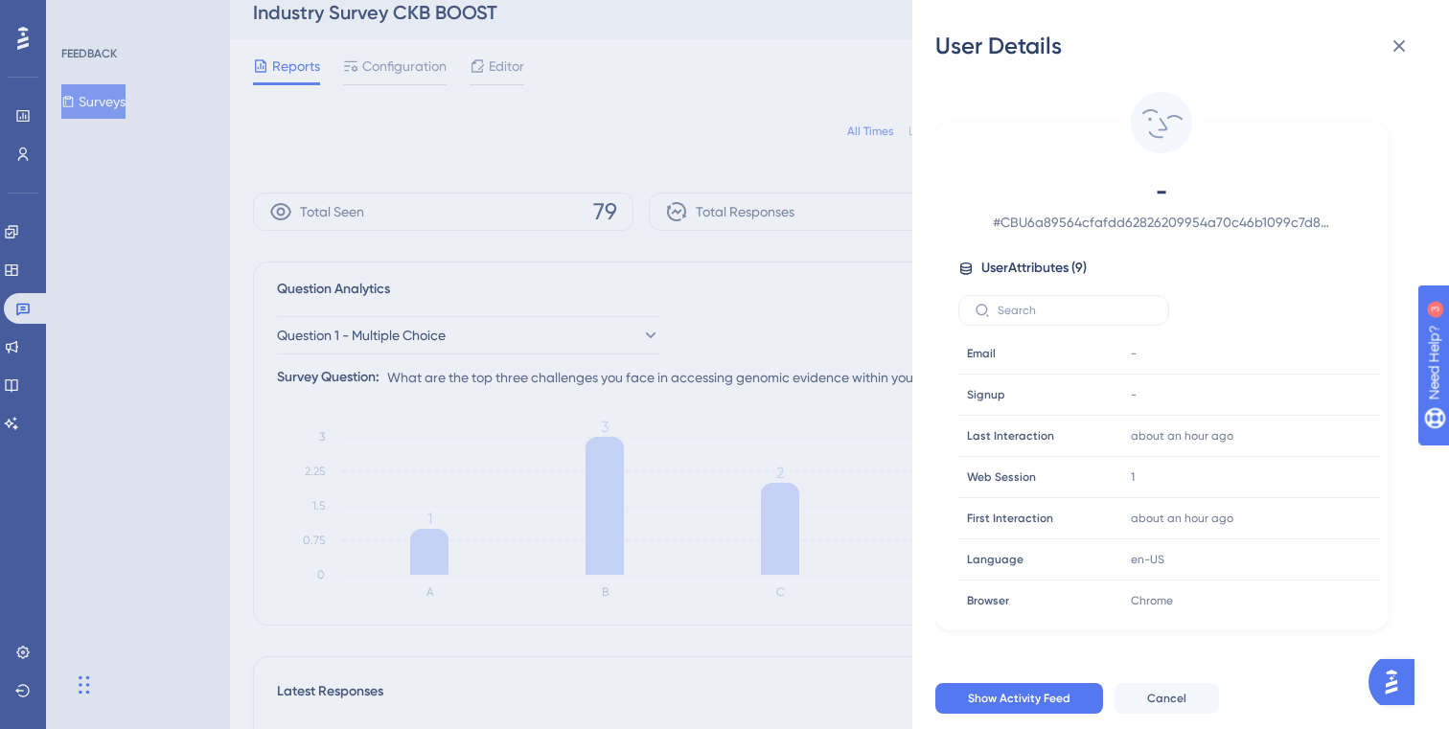
click at [1029, 270] on span "User Attributes ( 9 )" at bounding box center [1033, 268] width 105 height 23
click at [1404, 54] on icon at bounding box center [1398, 45] width 23 height 23
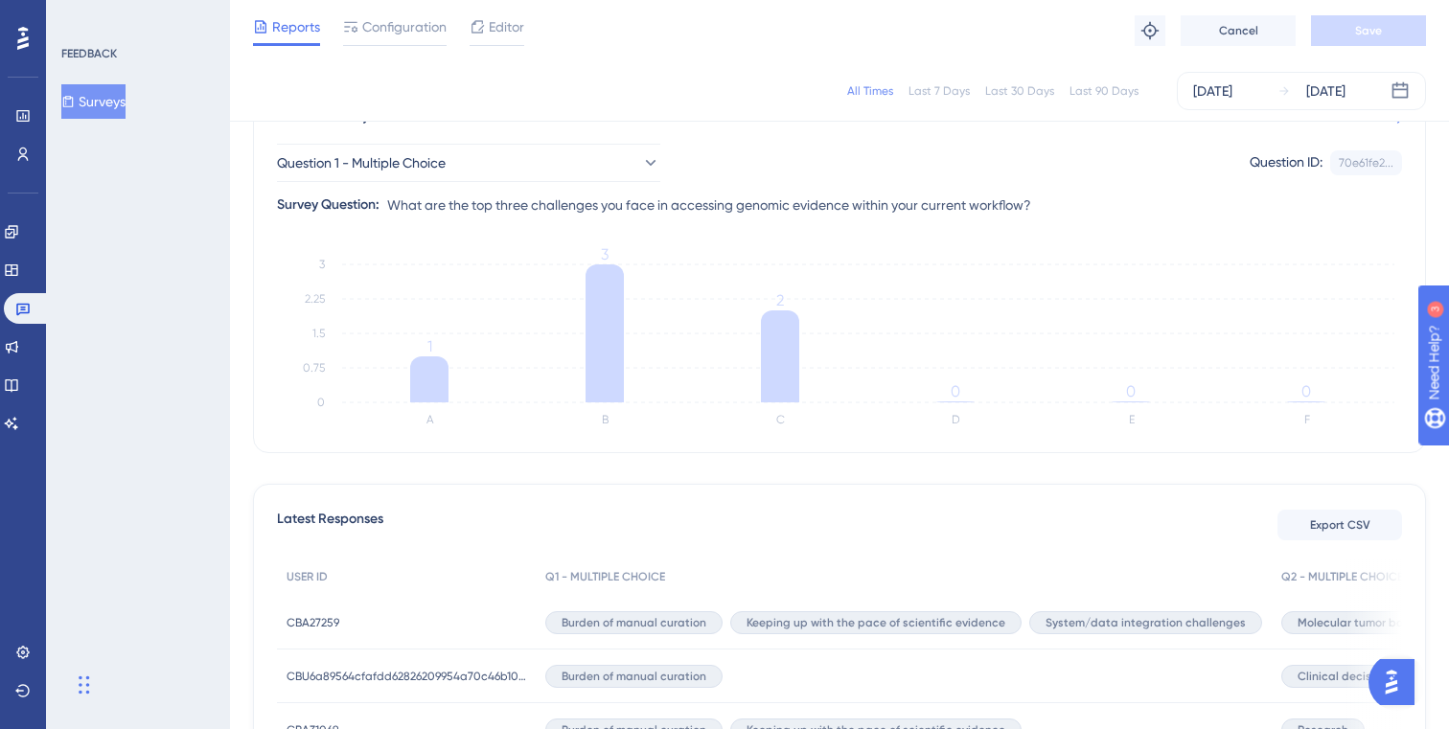
scroll to position [0, 0]
